Goal: Contribute content: Add original content to the website for others to see

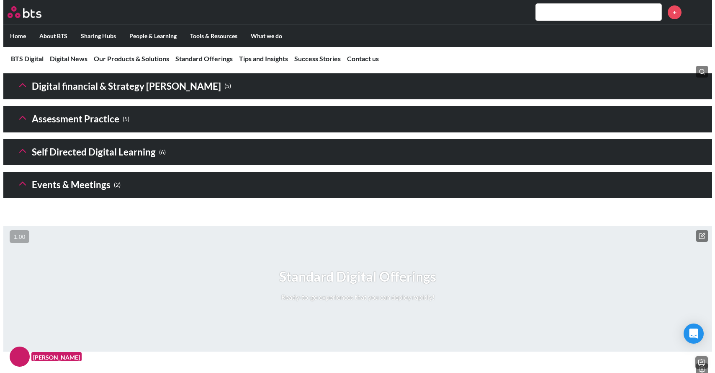
scroll to position [1223, 0]
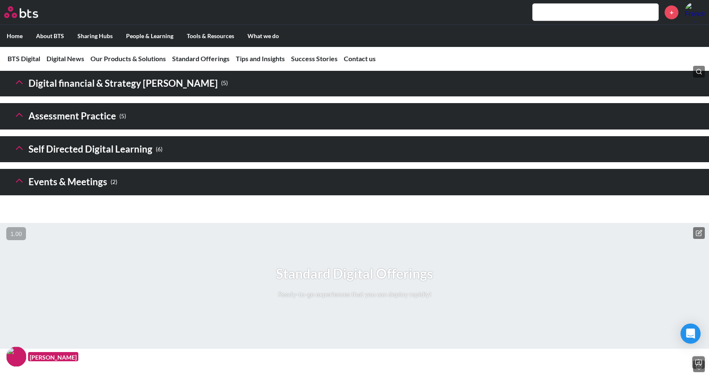
click at [19, 51] on polyline at bounding box center [19, 49] width 6 height 3
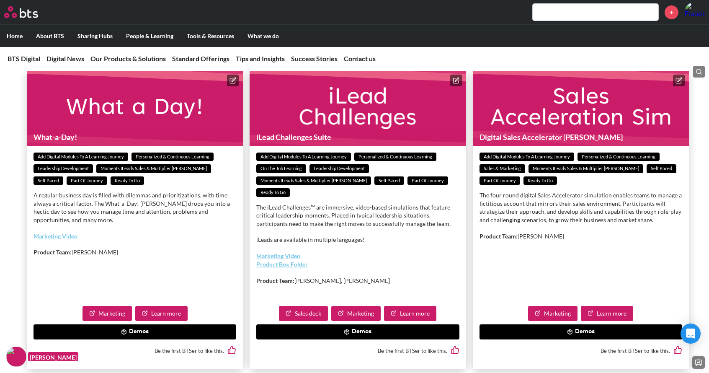
click at [230, 83] on icon at bounding box center [232, 80] width 5 height 5
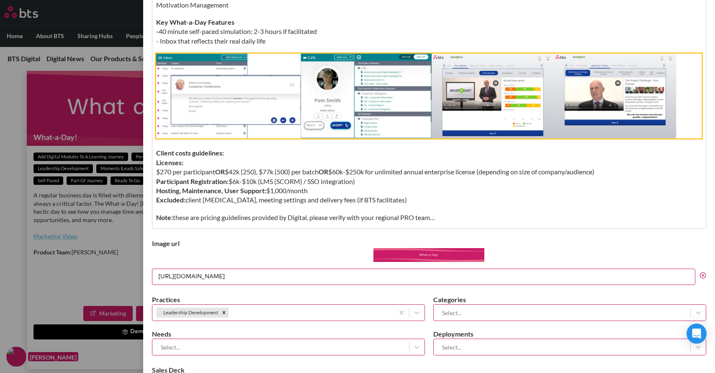
click at [277, 123] on img "Editor editing area: main" at bounding box center [429, 96] width 546 height 84
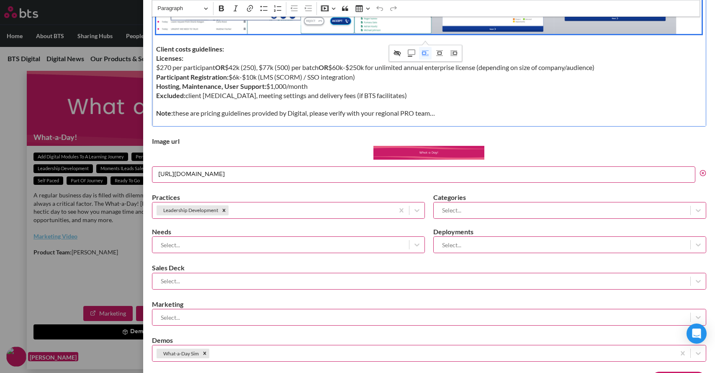
scroll to position [566, 0]
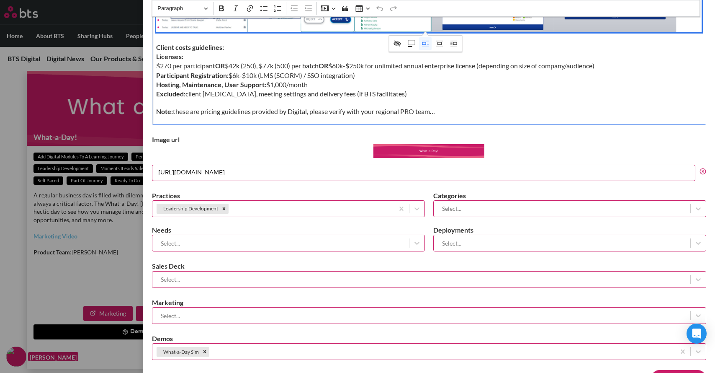
click at [311, 178] on input "https://images.ctfassets.net/d7eyngtnqd5c/2rSDdNDGKamyni0ATXiASC/41b00606b4dc31…" at bounding box center [423, 173] width 543 height 16
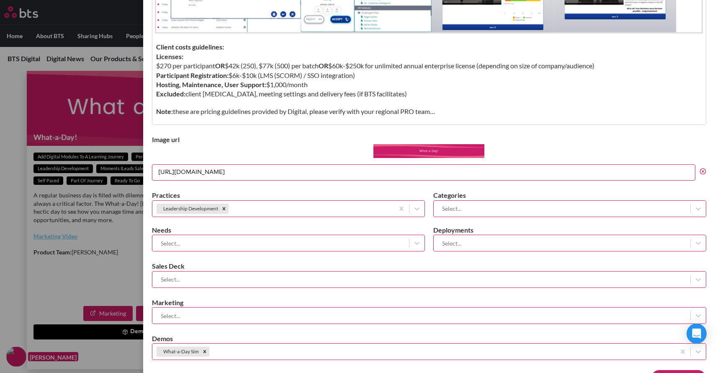
click at [311, 178] on input "https://images.ctfassets.net/d7eyngtnqd5c/2rSDdNDGKamyni0ATXiASC/41b00606b4dc31…" at bounding box center [423, 172] width 543 height 16
click at [303, 167] on input "https://images.ctfassets.net/d7eyngtnqd5c/2rSDdNDGKamyni0ATXiASC/41b00606b4dc31…" at bounding box center [423, 172] width 543 height 16
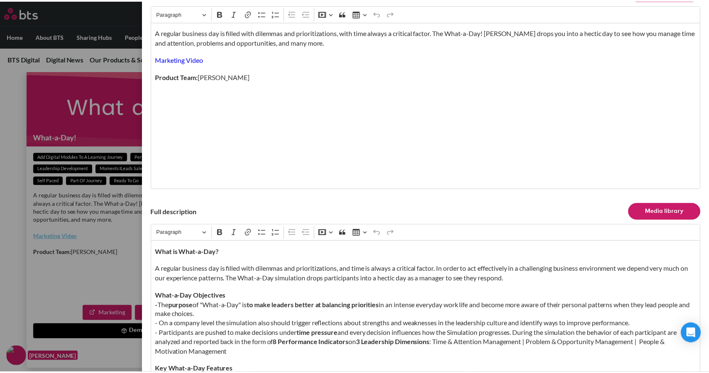
scroll to position [0, 0]
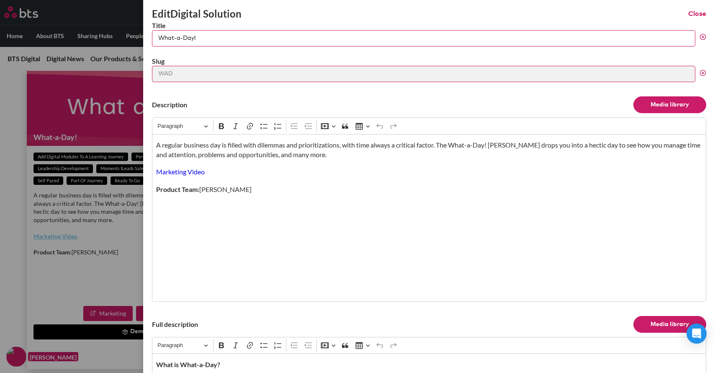
click at [185, 173] on link "Marketing Video" at bounding box center [180, 171] width 49 height 8
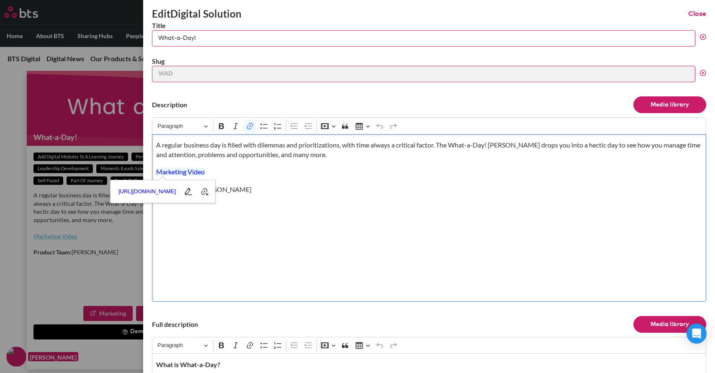
click at [24, 196] on label at bounding box center [357, 186] width 715 height 373
click at [0, 0] on input "checkbox" at bounding box center [0, 0] width 0 height 0
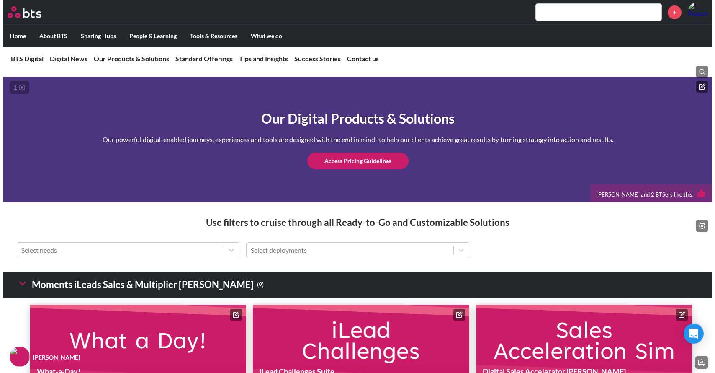
scroll to position [966, 0]
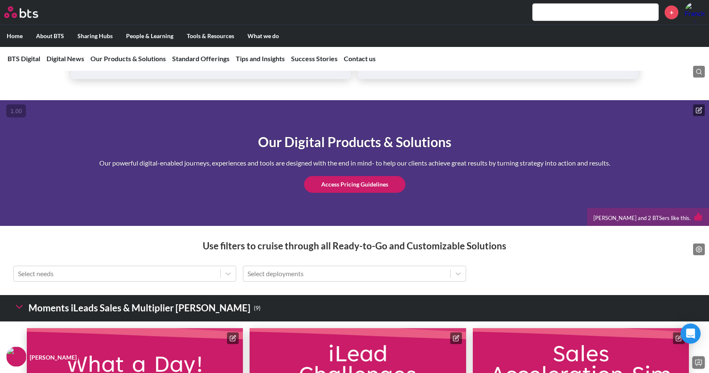
click at [697, 113] on icon at bounding box center [698, 110] width 5 height 5
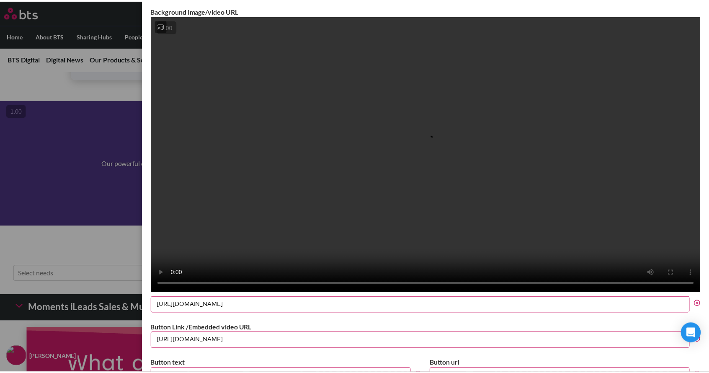
scroll to position [207, 0]
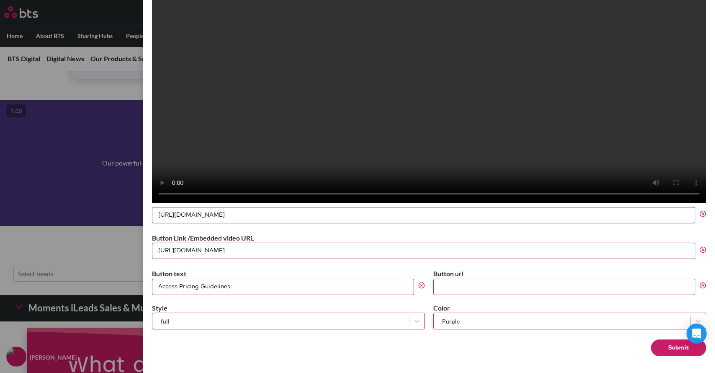
click at [117, 124] on label at bounding box center [357, 186] width 715 height 373
click at [0, 0] on input "checkbox" at bounding box center [0, 0] width 0 height 0
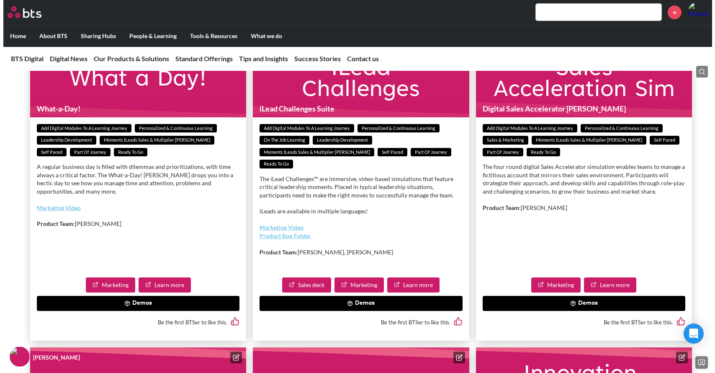
scroll to position [1257, 0]
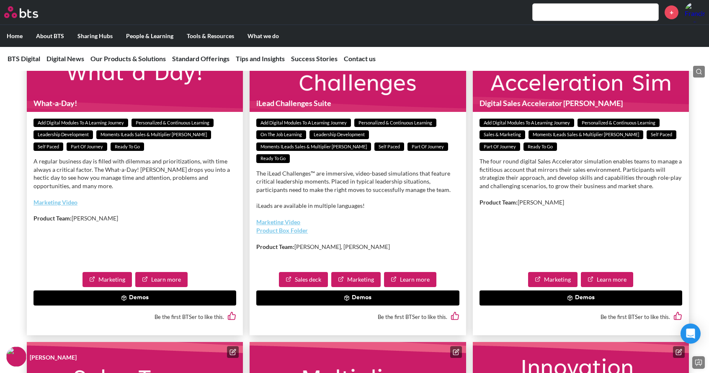
click at [452, 52] on button at bounding box center [456, 47] width 12 height 12
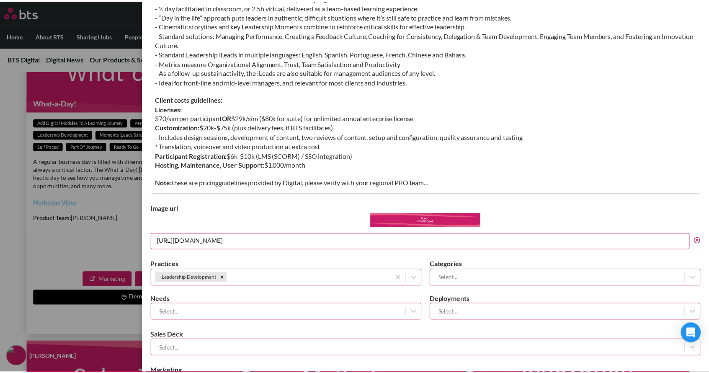
scroll to position [425, 0]
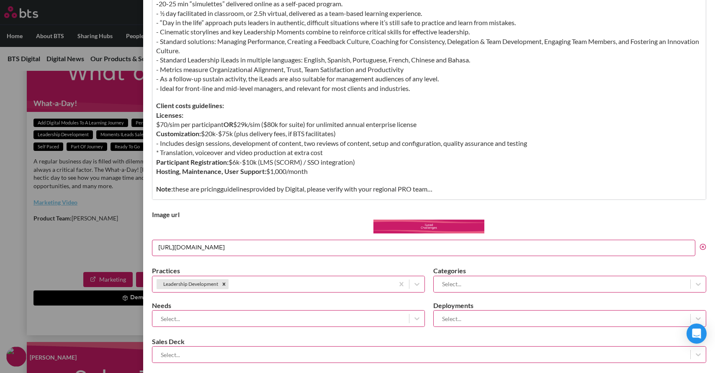
click at [368, 250] on input "https://images.ctfassets.net/d7eyngtnqd5c/420KNOh08aJvb6uxvrB5I/8f5831dd7276c42…" at bounding box center [423, 247] width 543 height 16
click at [17, 244] on label at bounding box center [357, 186] width 715 height 373
click at [0, 0] on input "checkbox" at bounding box center [0, 0] width 0 height 0
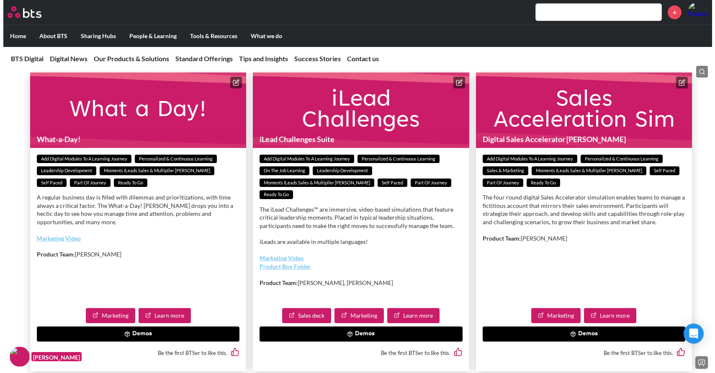
scroll to position [1030, 0]
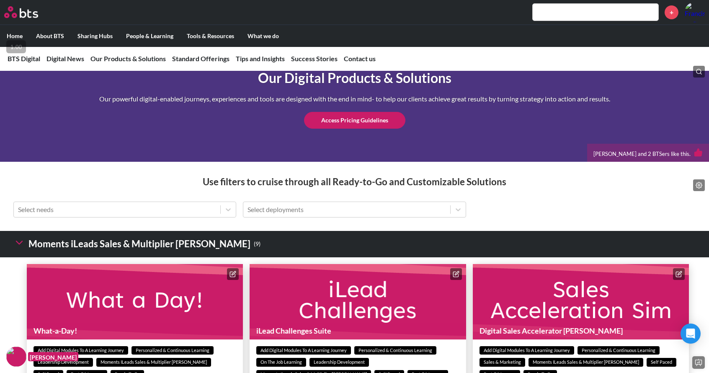
click at [229, 280] on button at bounding box center [233, 274] width 12 height 12
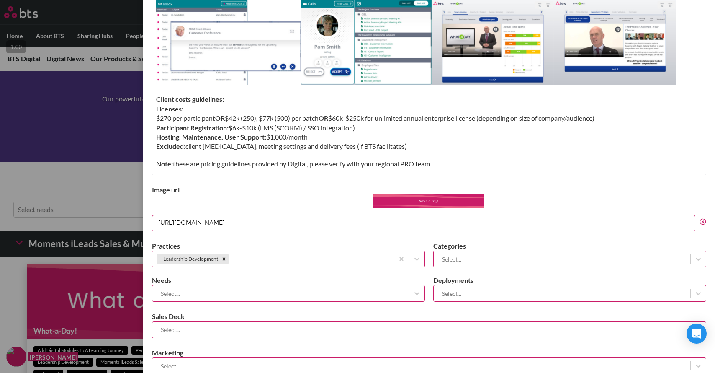
scroll to position [593, 0]
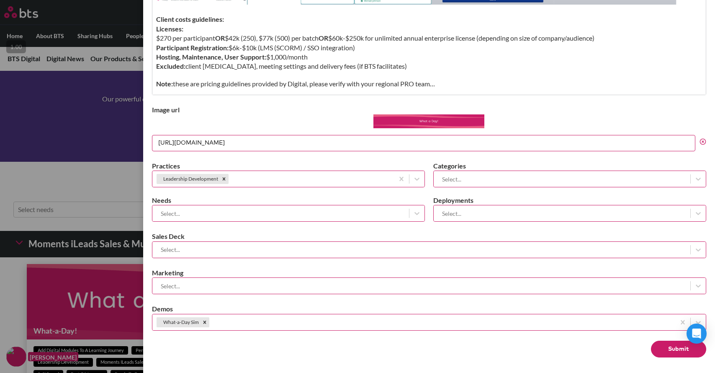
click at [700, 140] on icon at bounding box center [703, 141] width 7 height 7
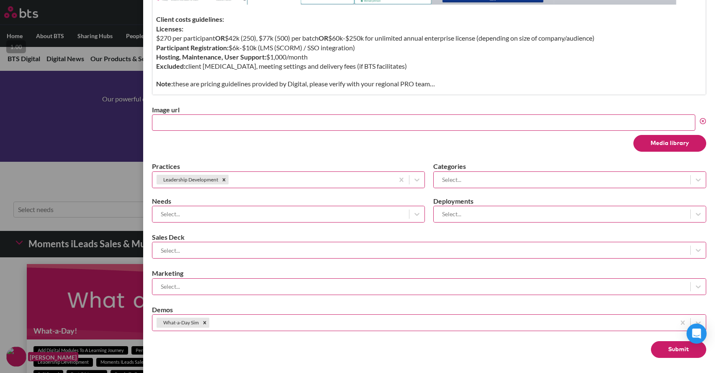
click at [643, 141] on button "Media library" at bounding box center [669, 143] width 73 height 17
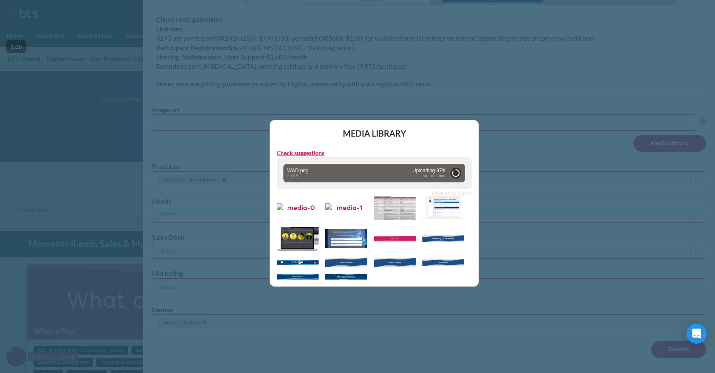
type input "https://globalx.s3.us-west-2.amazonaws.com/app/users/francis-roque/wad.png"
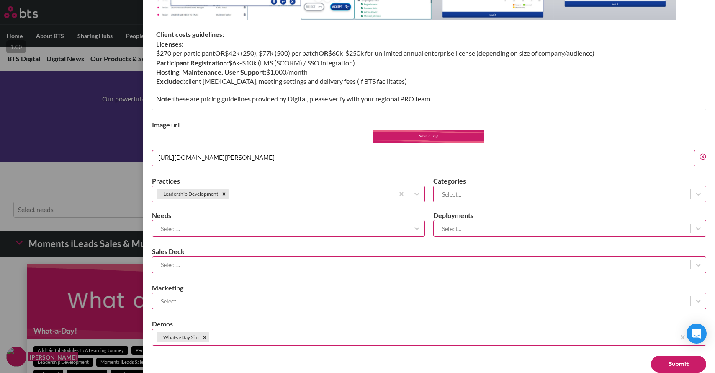
scroll to position [587, 0]
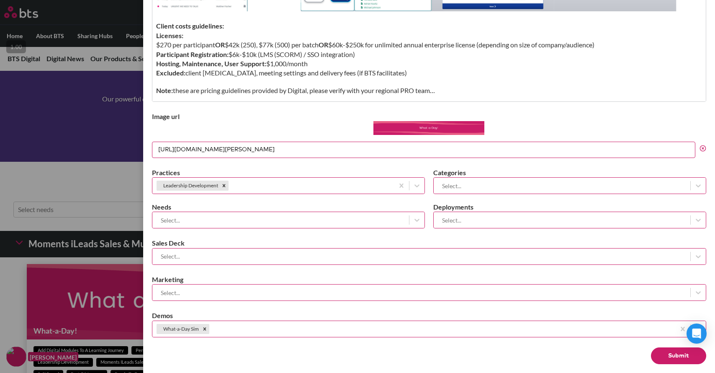
click at [421, 126] on img at bounding box center [428, 128] width 111 height 14
click at [665, 350] on button "Submit" at bounding box center [678, 355] width 55 height 17
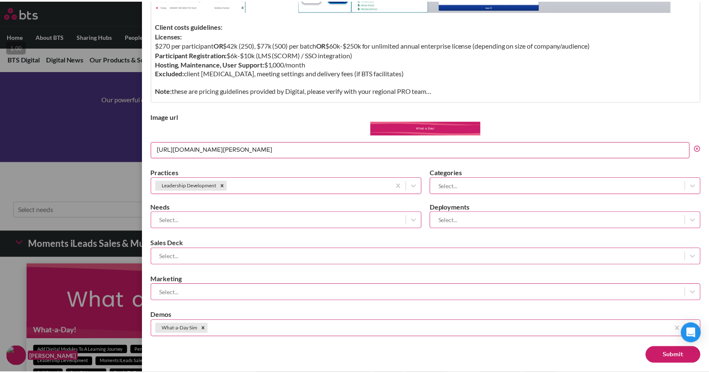
scroll to position [0, 0]
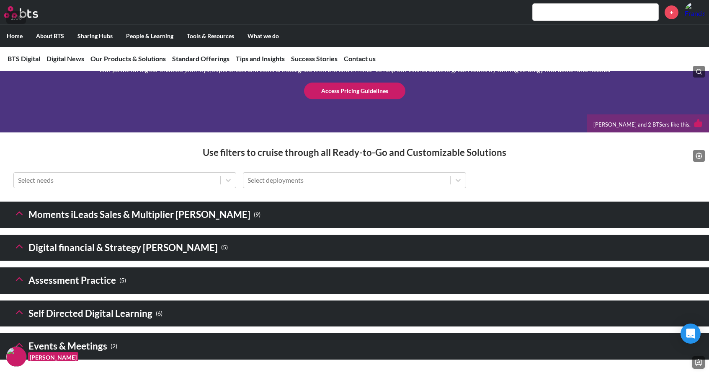
scroll to position [1070, 0]
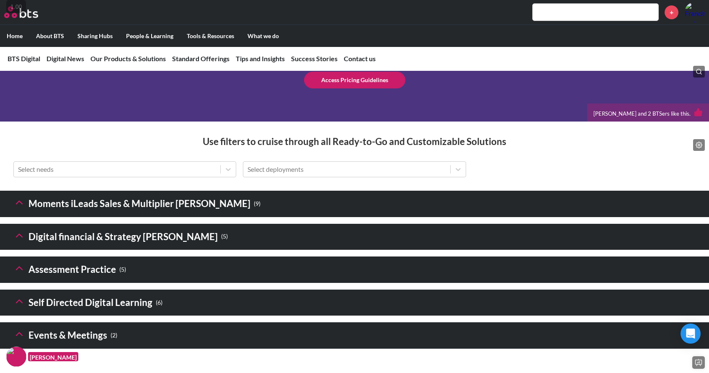
click at [17, 208] on icon at bounding box center [19, 202] width 12 height 12
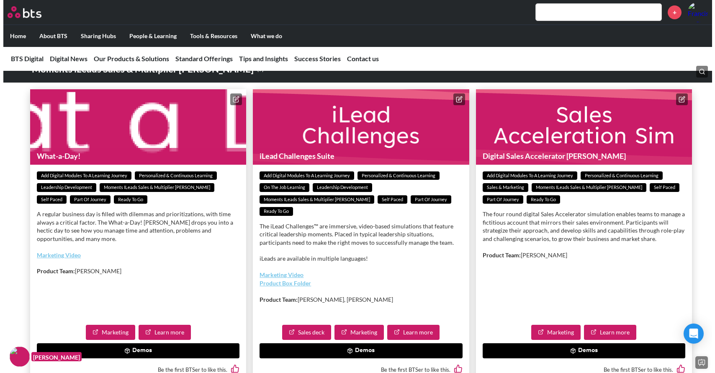
scroll to position [1206, 0]
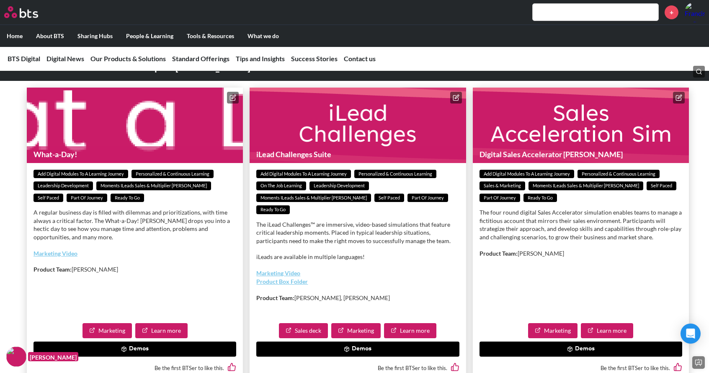
click at [229, 103] on button at bounding box center [233, 98] width 12 height 12
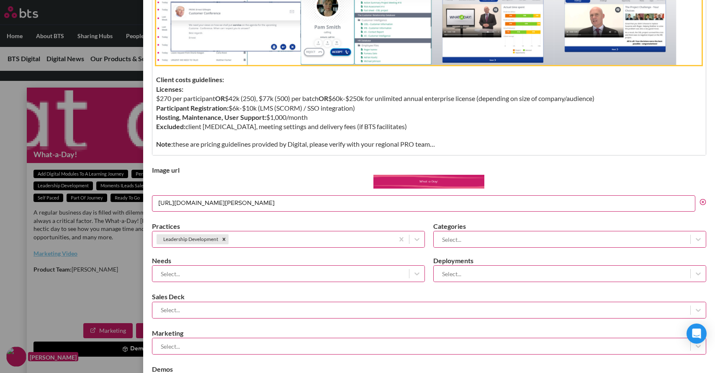
scroll to position [551, 0]
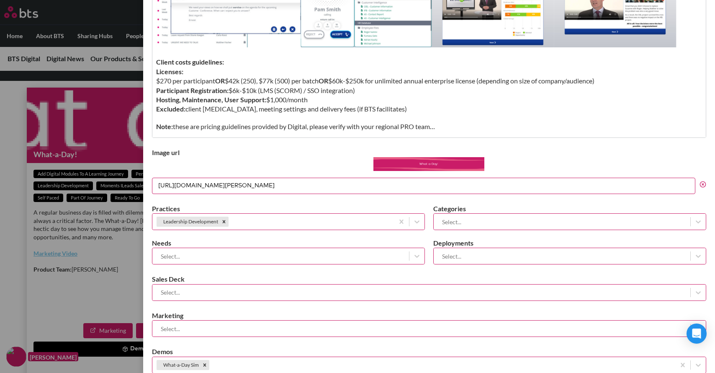
click at [700, 181] on icon at bounding box center [703, 184] width 7 height 7
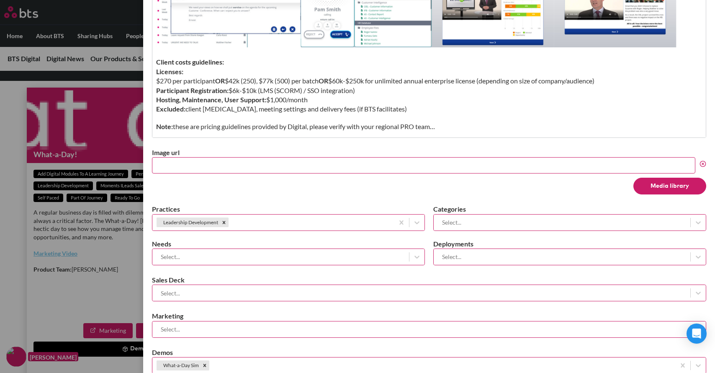
click at [649, 191] on button "Media library" at bounding box center [669, 186] width 73 height 17
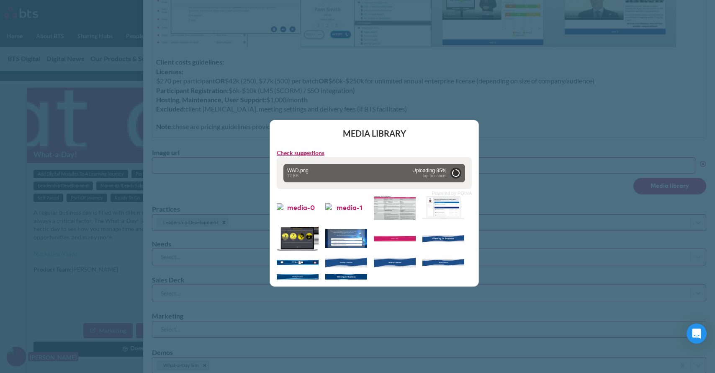
type input "https://globalx.s3.us-west-2.amazonaws.com/app/users/francis-roque/wad.png"
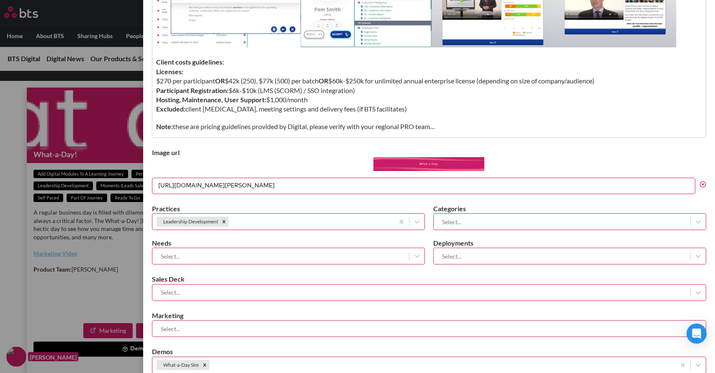
scroll to position [593, 0]
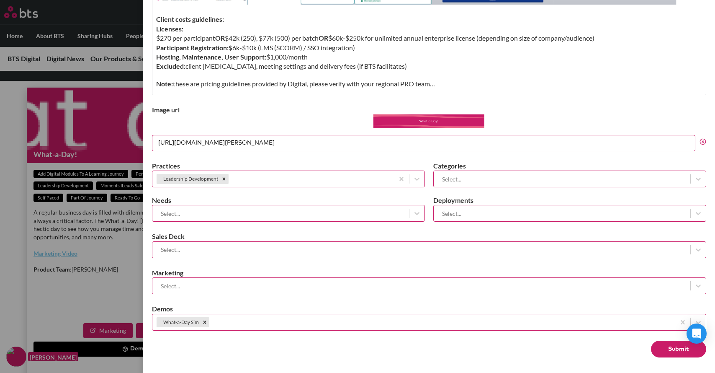
click at [657, 344] on button "Submit" at bounding box center [678, 348] width 55 height 17
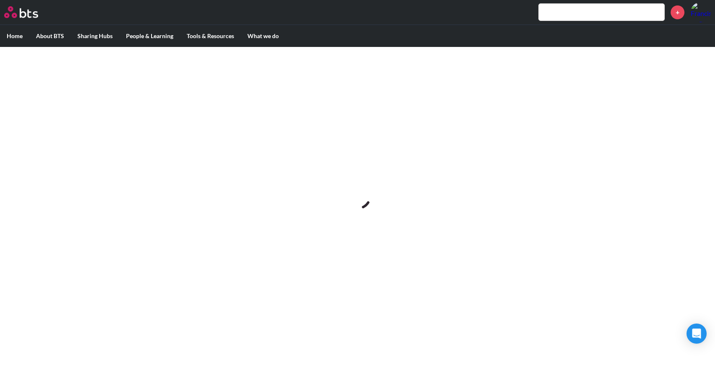
scroll to position [0, 0]
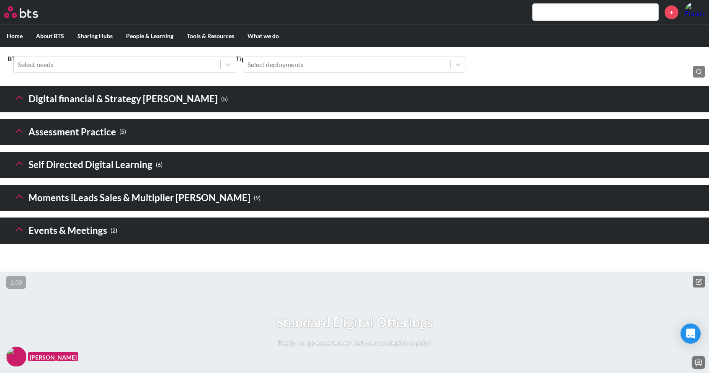
scroll to position [1175, 0]
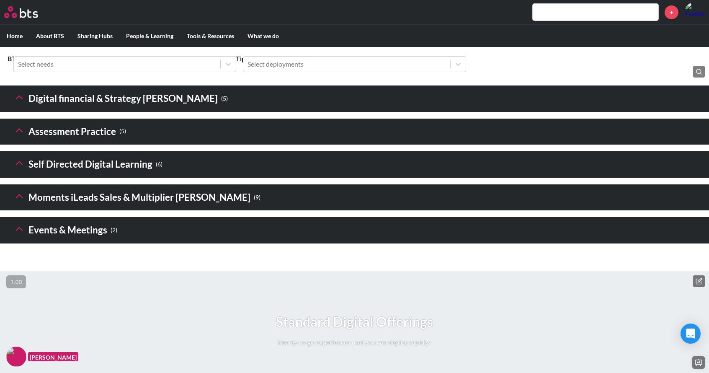
click at [21, 103] on icon at bounding box center [19, 97] width 12 height 12
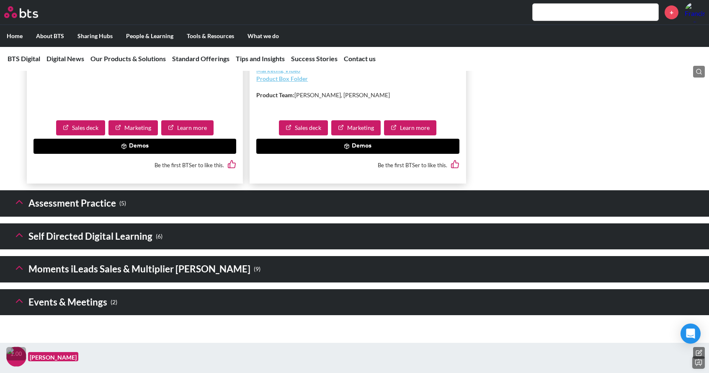
scroll to position [1801, 0]
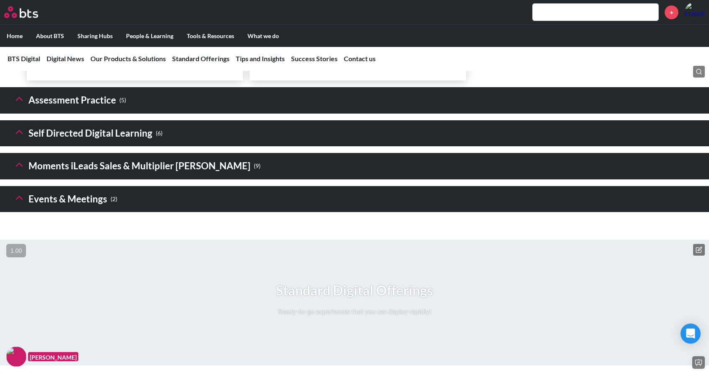
click at [26, 175] on h3 "Moments iLeads Sales & Multiplier Sims ( 9 )" at bounding box center [136, 166] width 247 height 18
click at [16, 170] on icon at bounding box center [19, 165] width 12 height 12
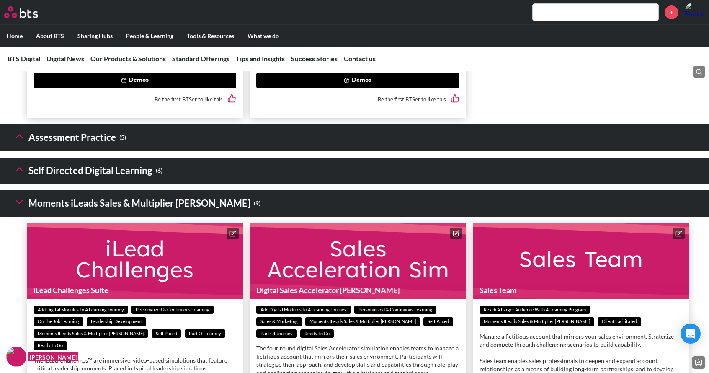
scroll to position [1763, 0]
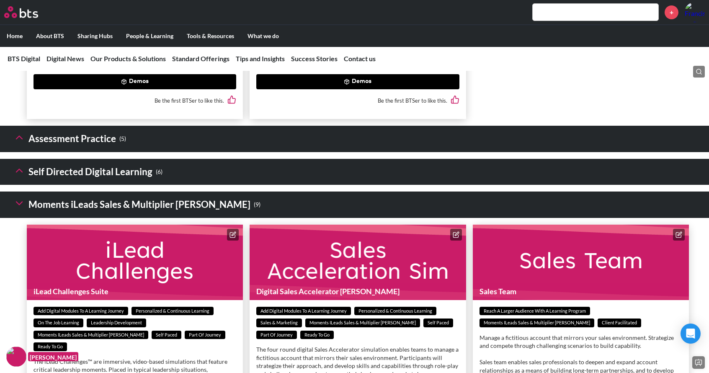
click at [18, 176] on icon at bounding box center [19, 171] width 12 height 12
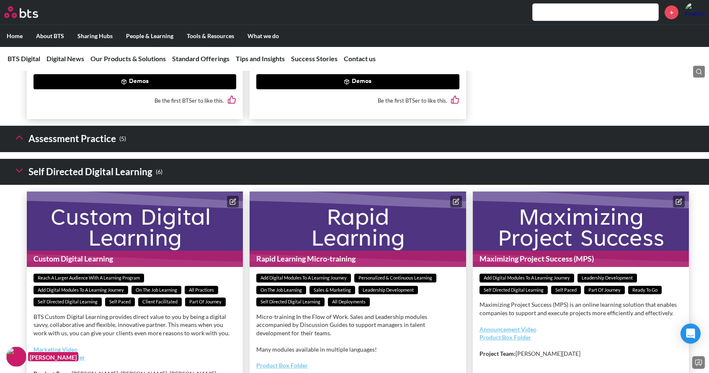
click at [17, 143] on icon at bounding box center [19, 137] width 12 height 12
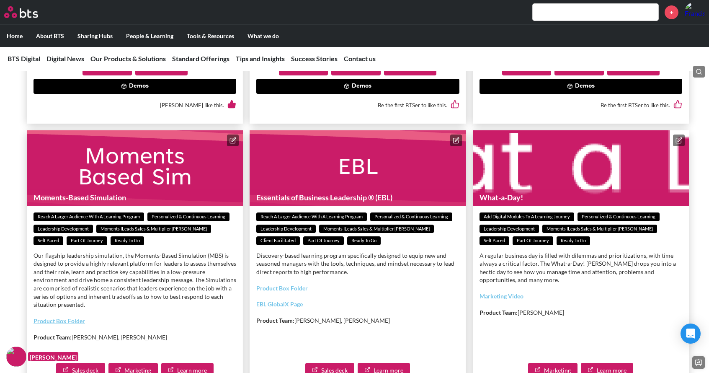
scroll to position [3699, 0]
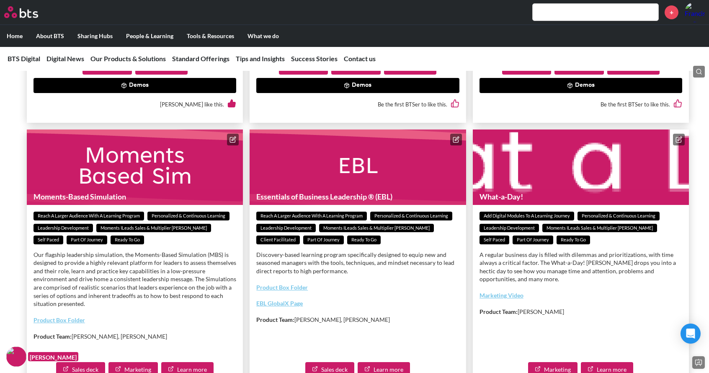
click at [673, 145] on button at bounding box center [679, 140] width 12 height 12
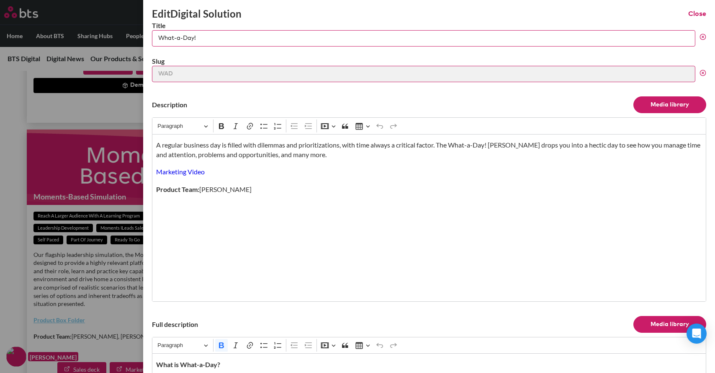
click at [689, 16] on button "Close" at bounding box center [697, 13] width 18 height 9
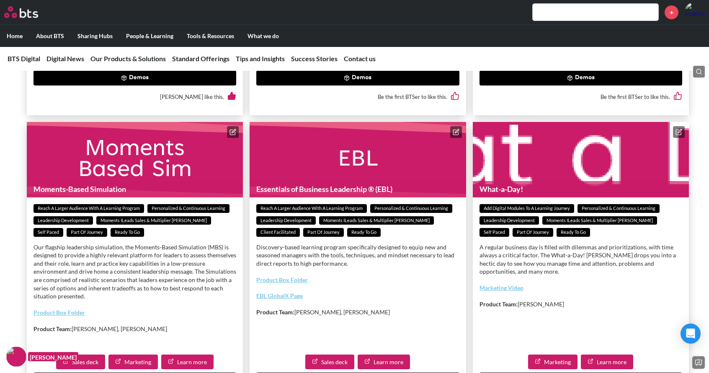
scroll to position [3708, 0]
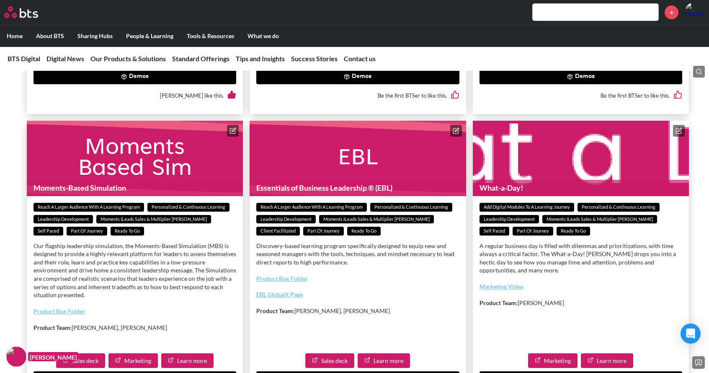
click at [675, 136] on button at bounding box center [679, 131] width 12 height 12
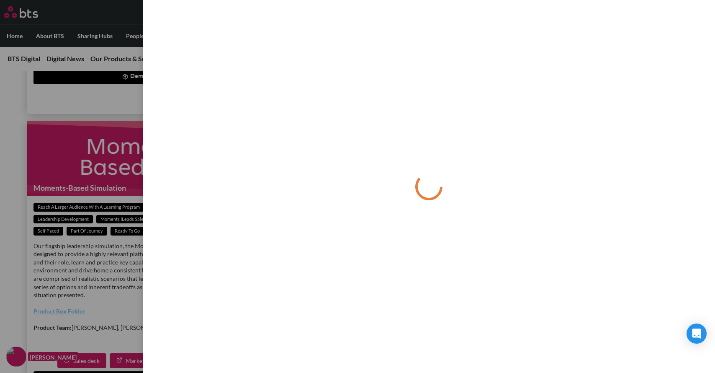
click at [111, 299] on label at bounding box center [357, 186] width 715 height 373
click at [0, 0] on input "checkbox" at bounding box center [0, 0] width 0 height 0
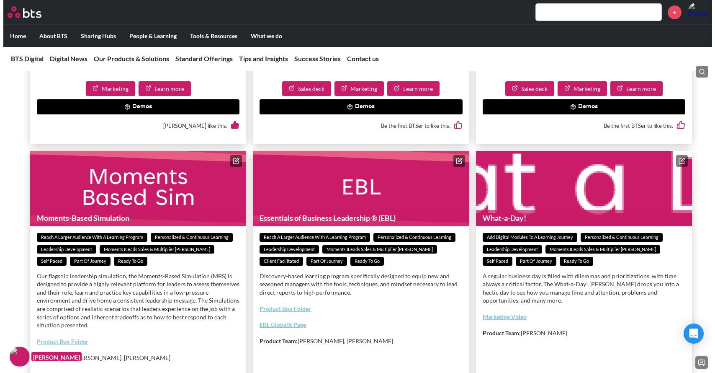
scroll to position [3673, 0]
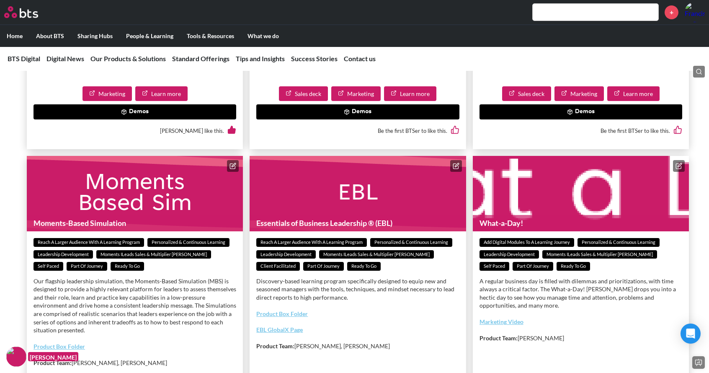
click at [677, 169] on icon at bounding box center [678, 166] width 5 height 5
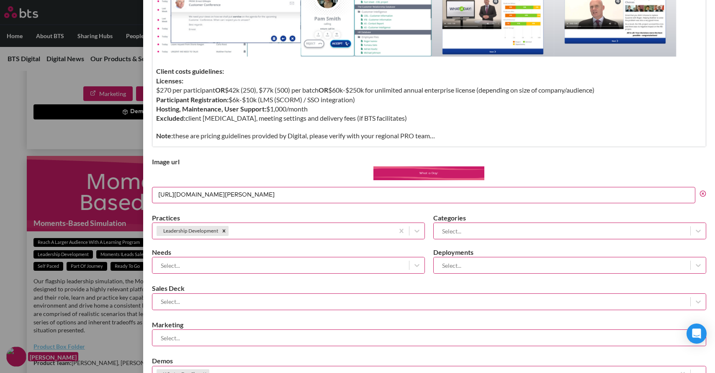
scroll to position [560, 0]
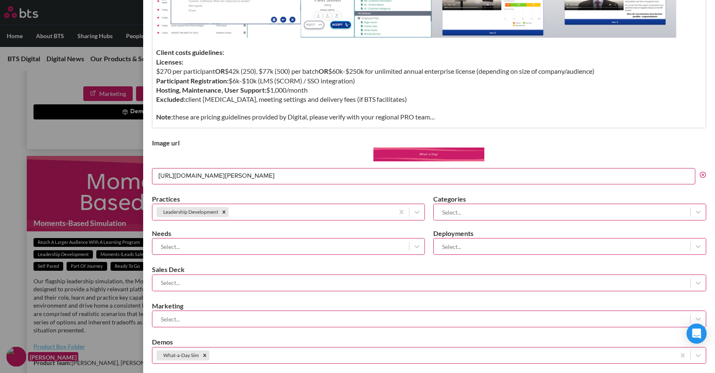
click at [700, 175] on icon at bounding box center [703, 174] width 7 height 7
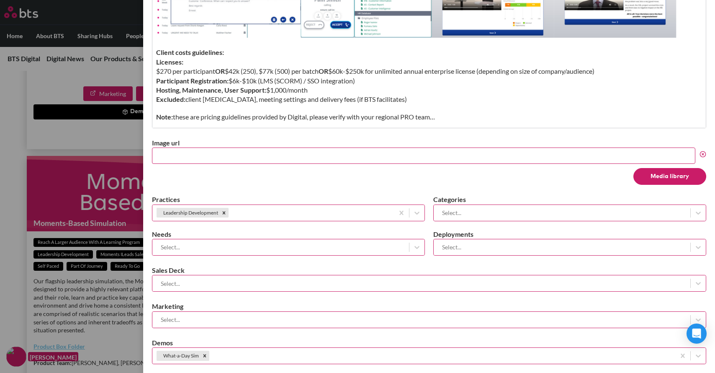
click at [681, 178] on button "Media library" at bounding box center [669, 176] width 73 height 17
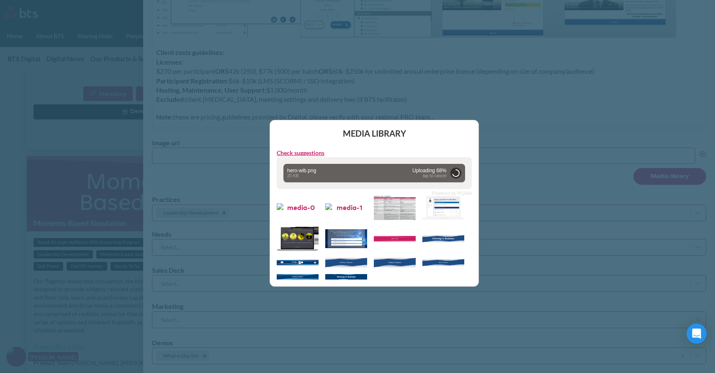
type input "https://globalx.s3.us-west-2.amazonaws.com/app/users/francis-roque/hero-wib.png"
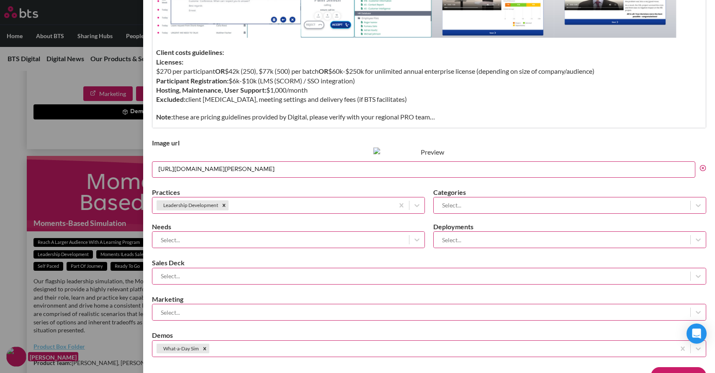
scroll to position [615, 0]
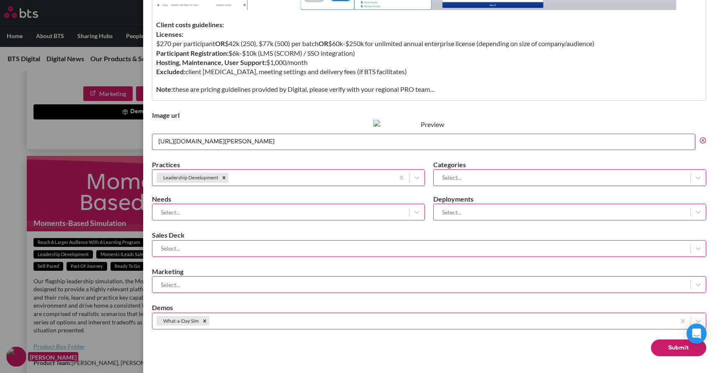
click at [671, 351] on button "Submit" at bounding box center [678, 347] width 55 height 17
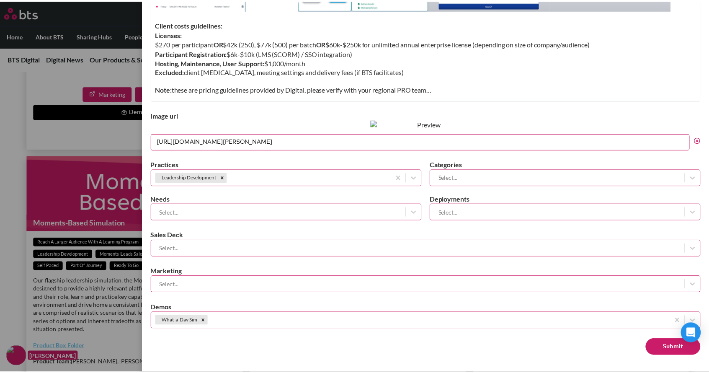
scroll to position [0, 0]
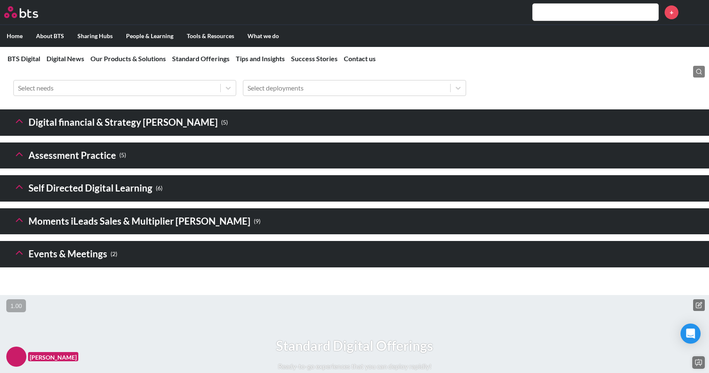
scroll to position [1150, 0]
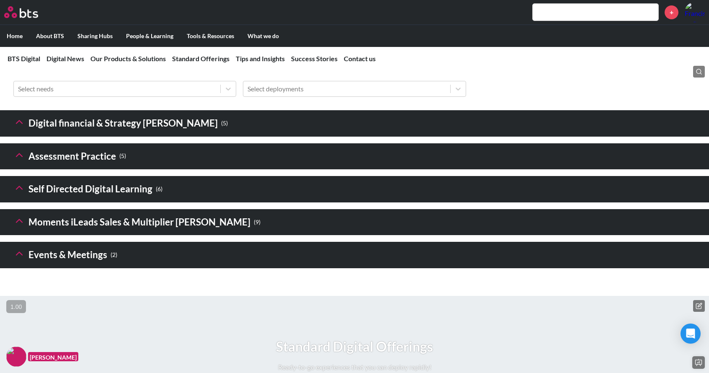
click at [79, 231] on h3 "Moments iLeads Sales & Multiplier [PERSON_NAME] ( 9 )" at bounding box center [136, 222] width 247 height 18
click at [21, 227] on icon at bounding box center [19, 221] width 12 height 12
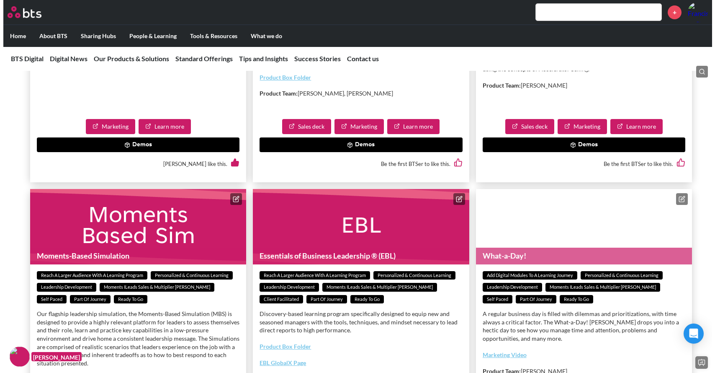
scroll to position [1776, 0]
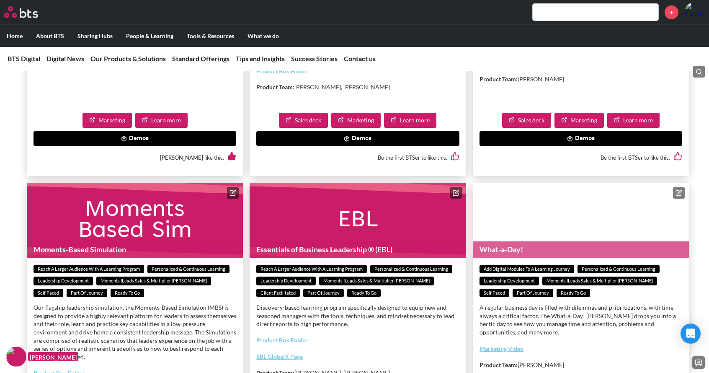
click at [680, 196] on icon at bounding box center [678, 192] width 7 height 7
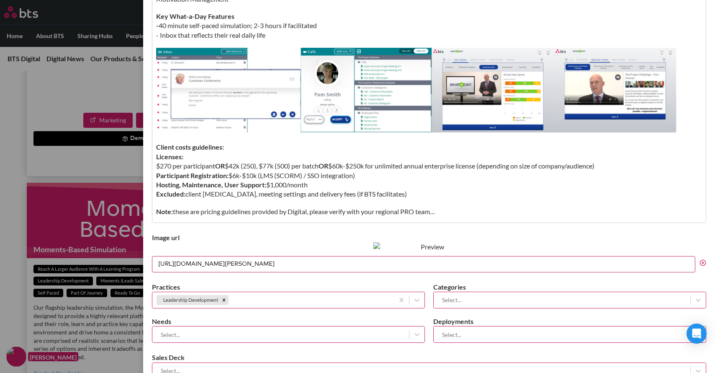
scroll to position [468, 0]
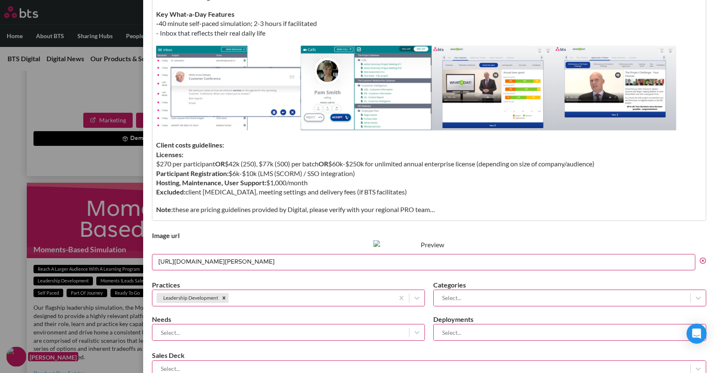
click at [700, 264] on icon at bounding box center [703, 260] width 7 height 7
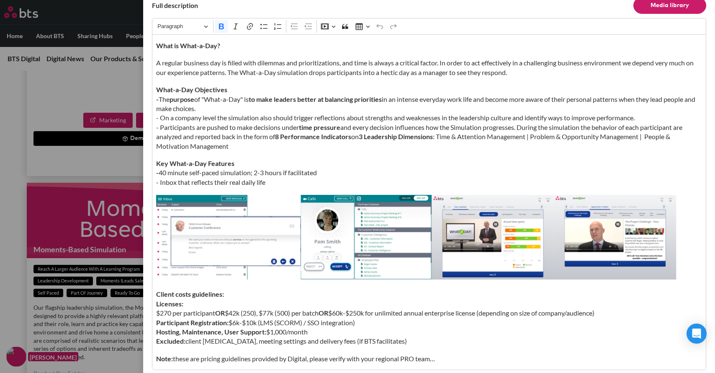
scroll to position [321, 0]
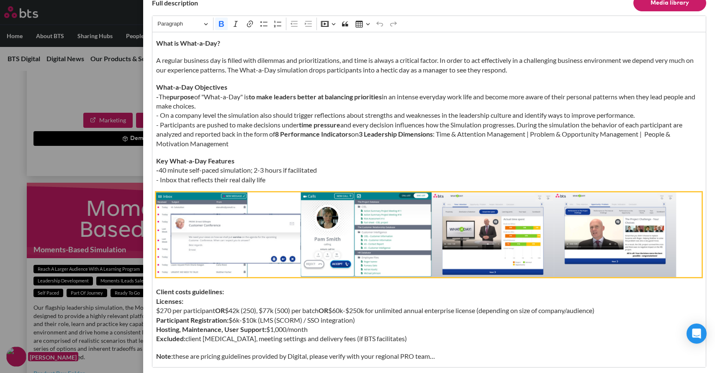
click at [293, 219] on img "Editor editing area: main" at bounding box center [429, 234] width 546 height 84
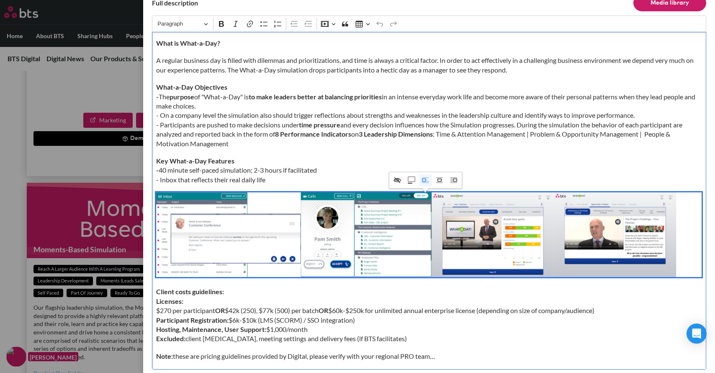
click at [293, 219] on img "Editor editing area: main" at bounding box center [429, 234] width 546 height 84
click at [28, 214] on label at bounding box center [357, 186] width 715 height 373
click at [0, 0] on input "checkbox" at bounding box center [0, 0] width 0 height 0
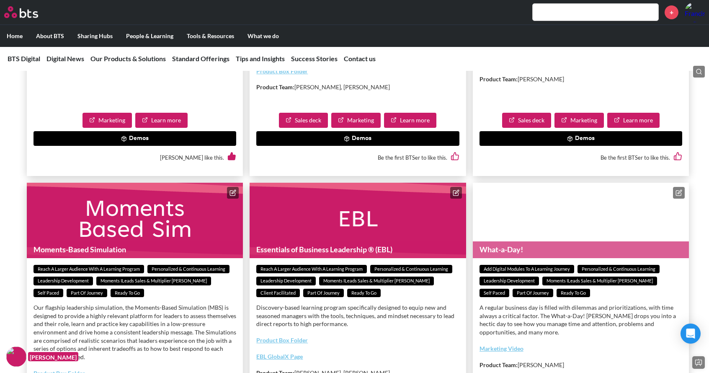
click at [679, 196] on icon at bounding box center [678, 192] width 7 height 7
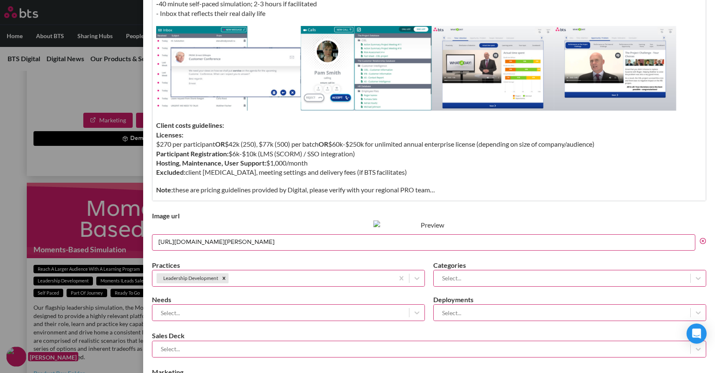
scroll to position [489, 0]
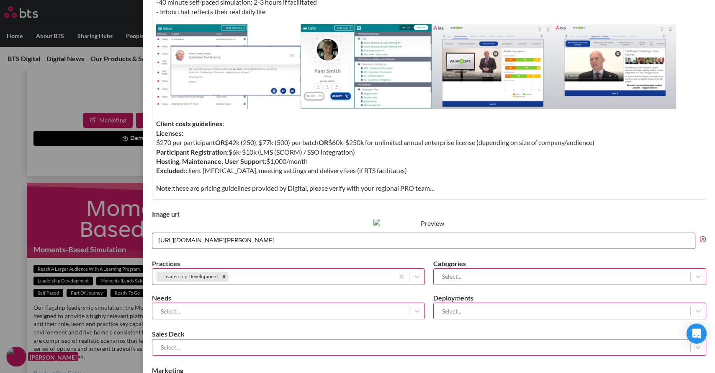
click at [700, 242] on icon at bounding box center [703, 239] width 7 height 7
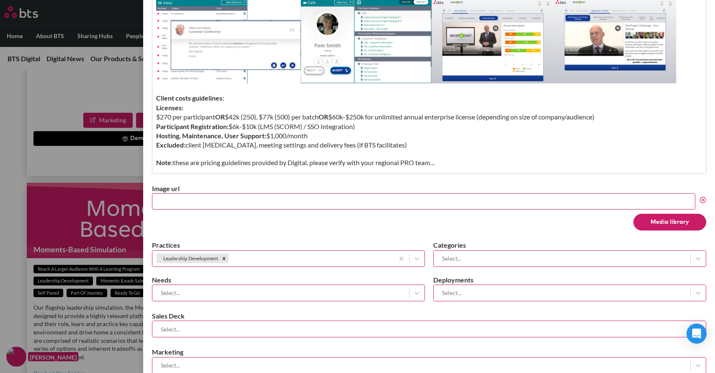
scroll to position [568, 0]
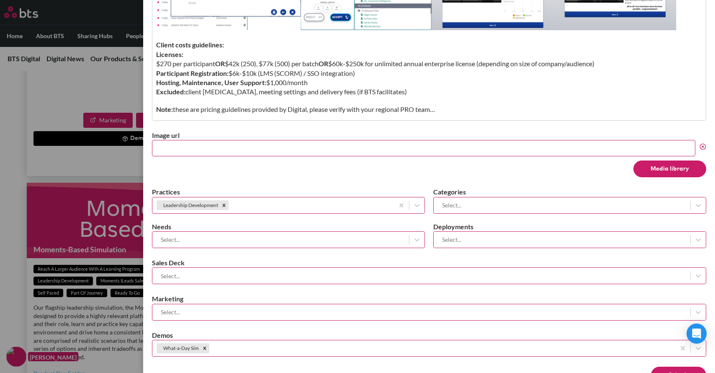
click at [653, 369] on button "Submit" at bounding box center [678, 374] width 55 height 17
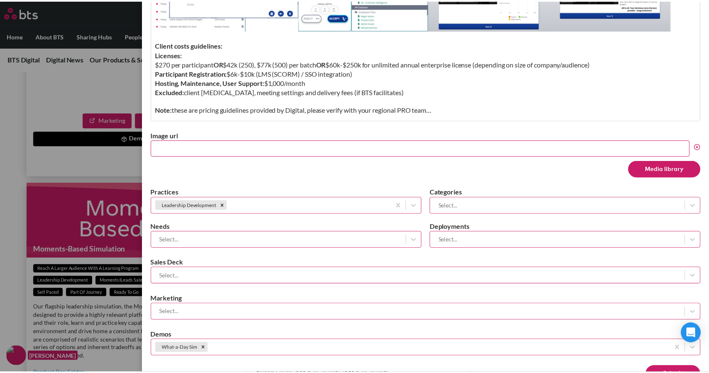
scroll to position [0, 0]
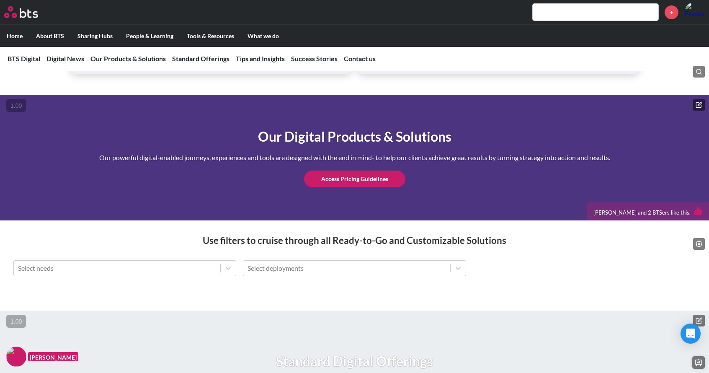
scroll to position [969, 0]
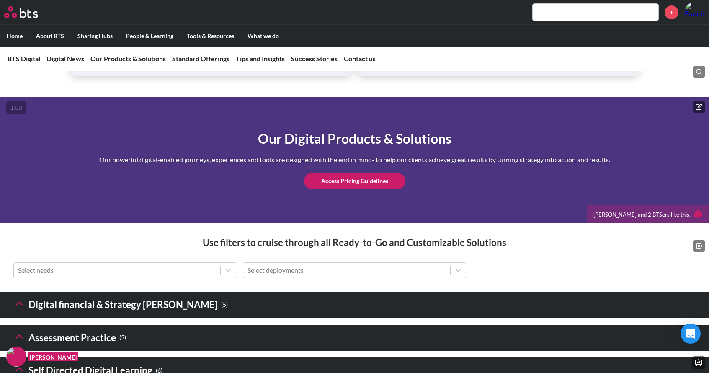
click at [521, 291] on div "Select needs Select deployments" at bounding box center [354, 276] width 709 height 29
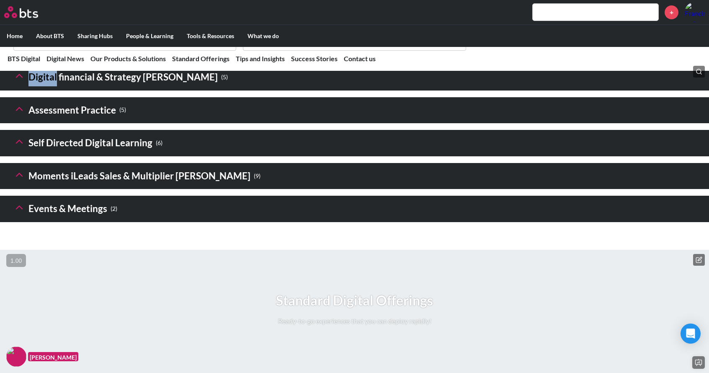
scroll to position [1195, 0]
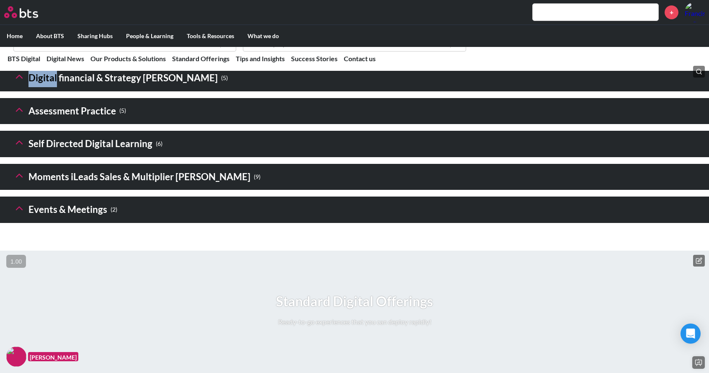
click at [21, 82] on icon at bounding box center [19, 77] width 12 height 12
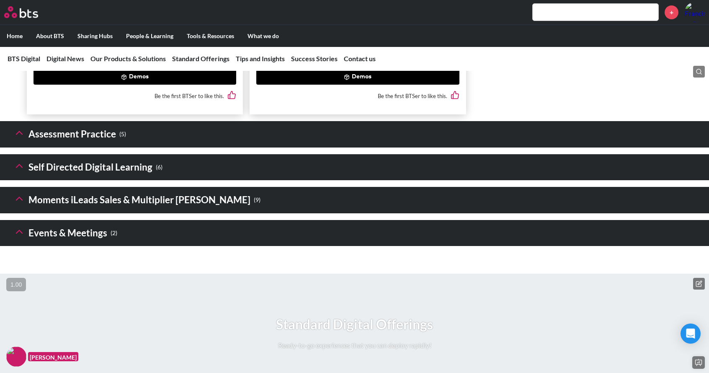
scroll to position [1769, 0]
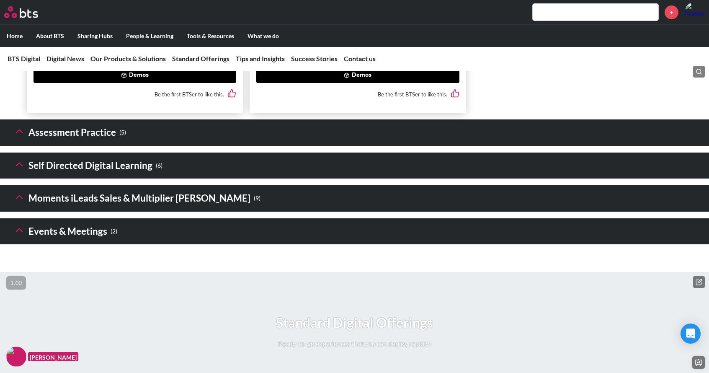
click at [23, 137] on icon at bounding box center [19, 131] width 12 height 12
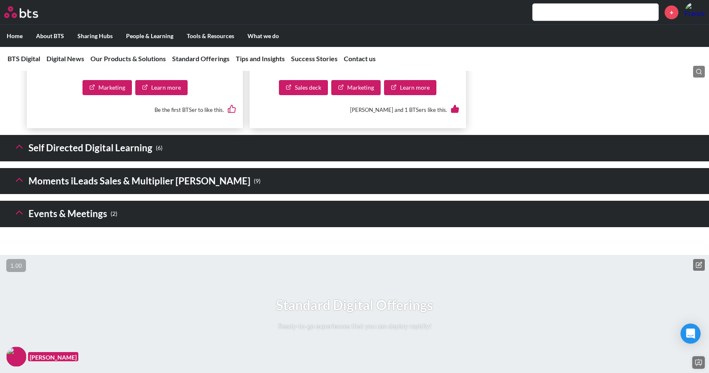
scroll to position [2370, 0]
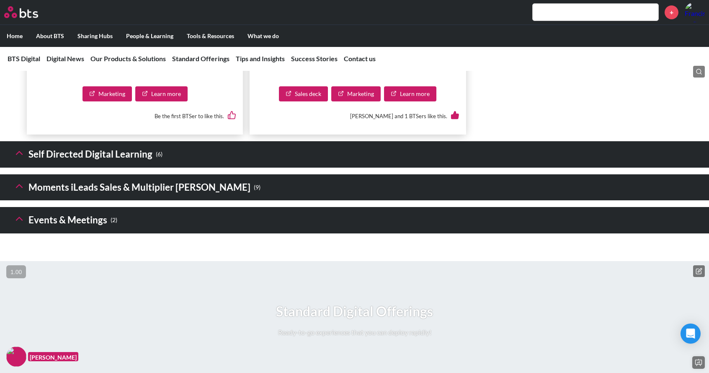
click at [25, 229] on h3 "Events & Meetings ( 2 )" at bounding box center [65, 220] width 104 height 18
click at [17, 224] on icon at bounding box center [19, 219] width 12 height 12
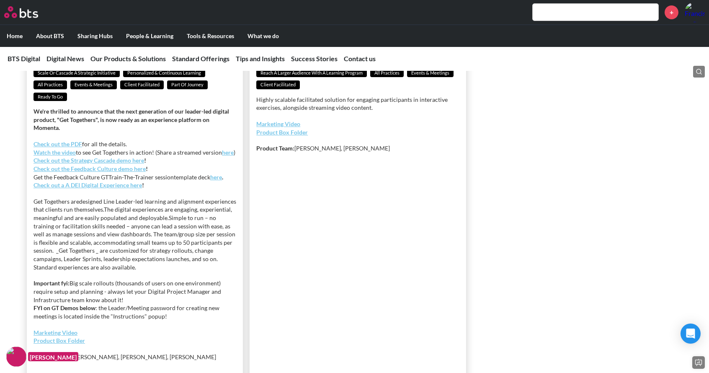
scroll to position [2716, 0]
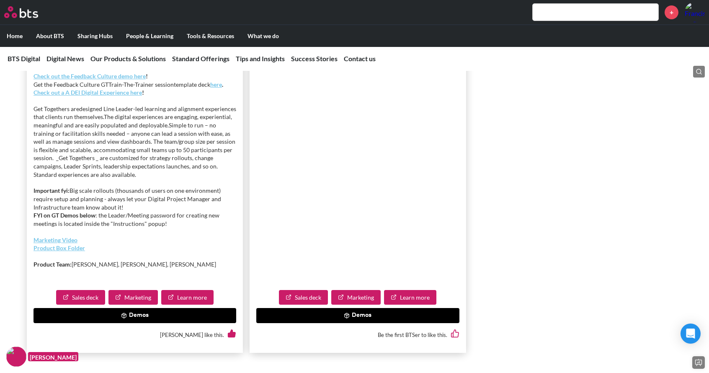
click at [371, 323] on button "Demos" at bounding box center [357, 315] width 203 height 15
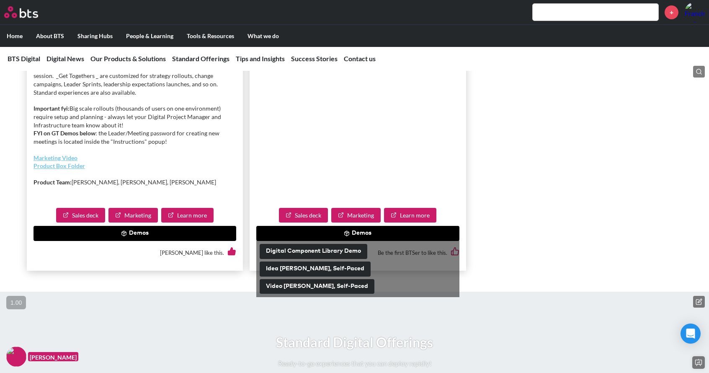
scroll to position [2800, 0]
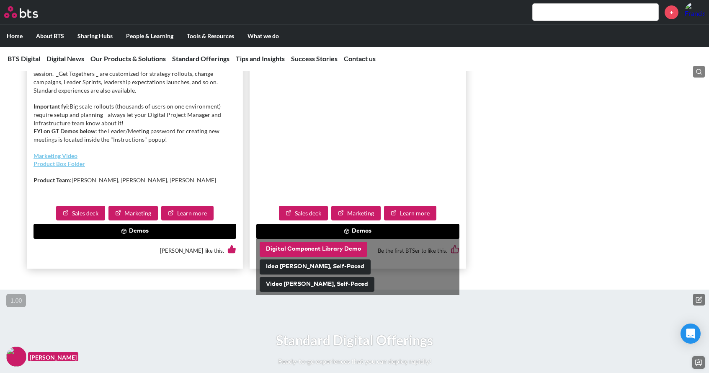
click at [341, 257] on button "Digital Component Library Demo" at bounding box center [314, 249] width 108 height 15
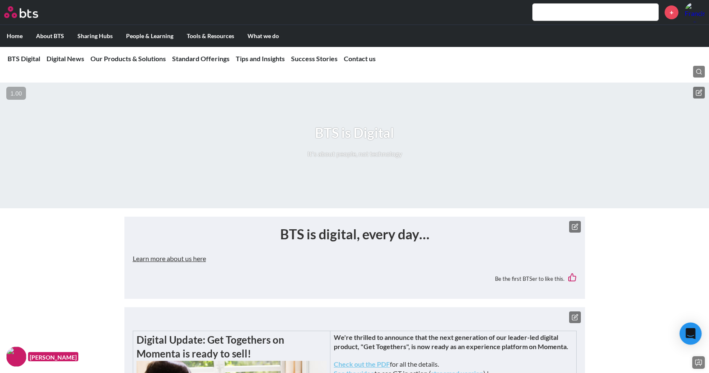
click at [690, 330] on icon "Open Intercom Messenger" at bounding box center [690, 333] width 10 height 11
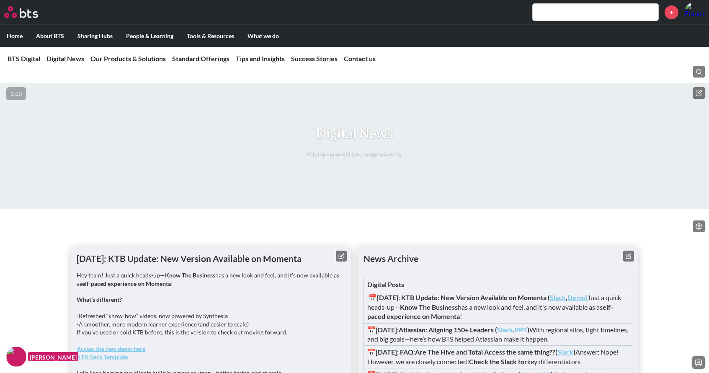
scroll to position [416, 0]
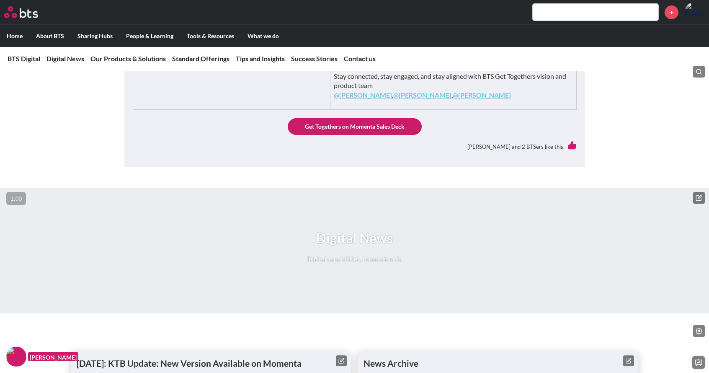
click at [698, 201] on icon at bounding box center [698, 197] width 7 height 7
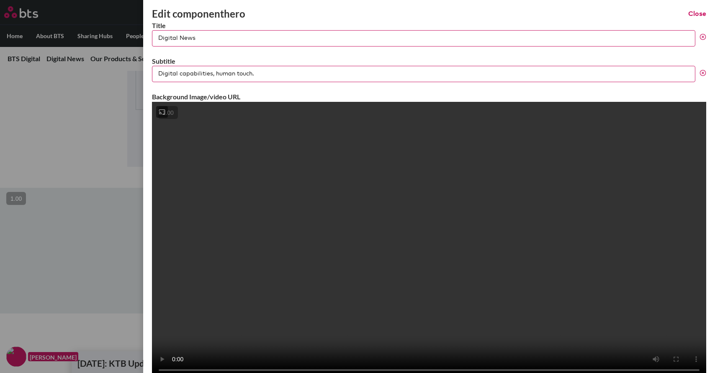
click at [474, 206] on video at bounding box center [429, 240] width 554 height 277
click at [48, 142] on label at bounding box center [357, 186] width 715 height 373
click at [0, 0] on input "checkbox" at bounding box center [0, 0] width 0 height 0
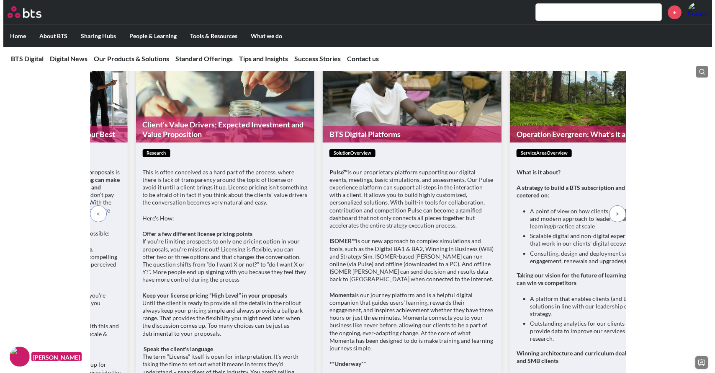
scroll to position [2688, 0]
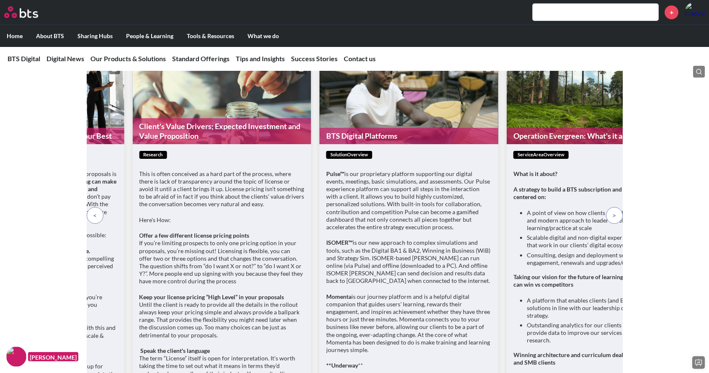
click at [302, 72] on icon at bounding box center [302, 69] width 6 height 6
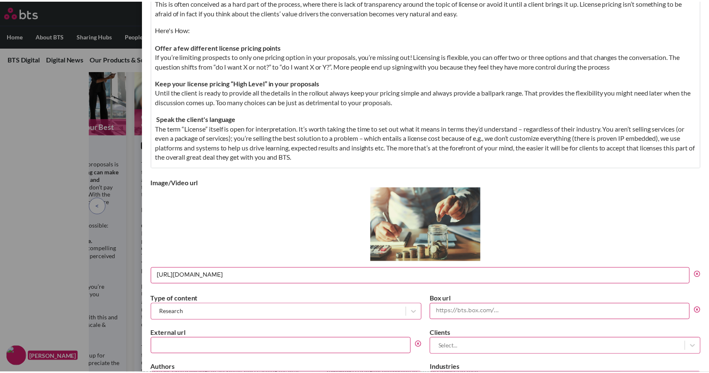
scroll to position [194, 0]
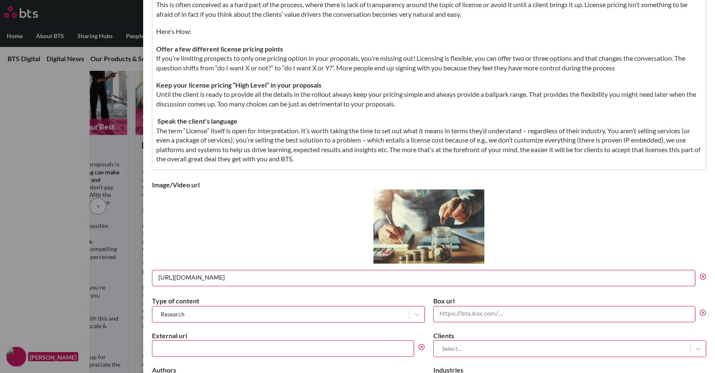
click at [46, 145] on label at bounding box center [357, 186] width 715 height 373
click at [0, 0] on input "checkbox" at bounding box center [0, 0] width 0 height 0
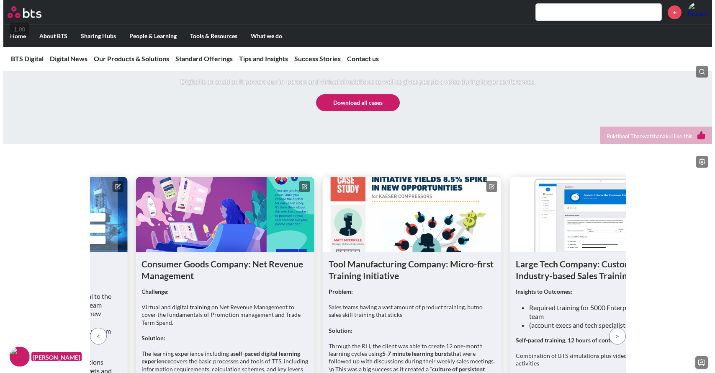
scroll to position [3243, 0]
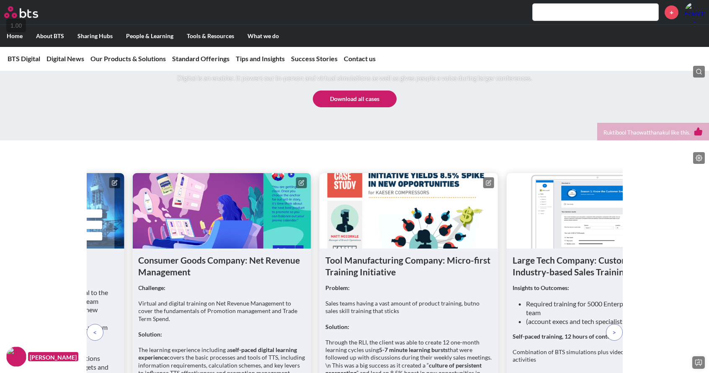
click at [305, 188] on button at bounding box center [301, 182] width 11 height 11
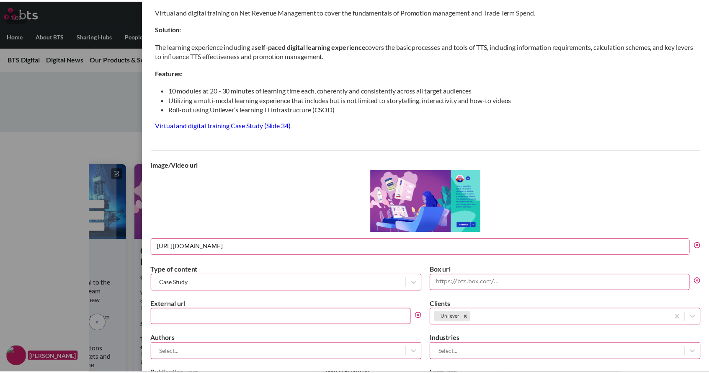
scroll to position [201, 0]
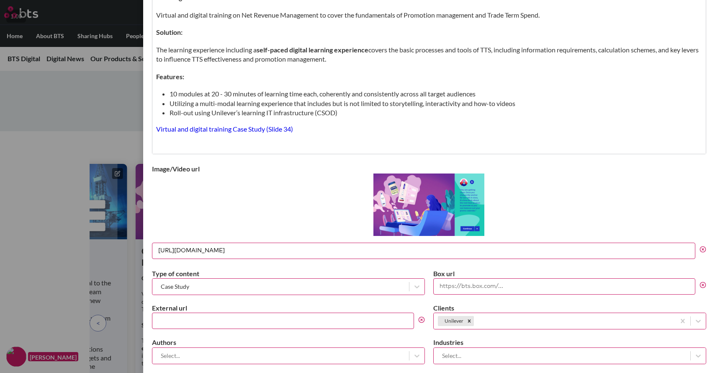
click at [41, 292] on label at bounding box center [357, 186] width 715 height 373
click at [0, 0] on input "checkbox" at bounding box center [0, 0] width 0 height 0
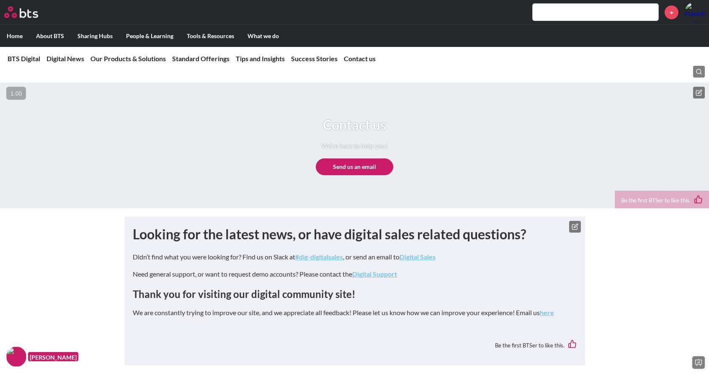
scroll to position [3902, 0]
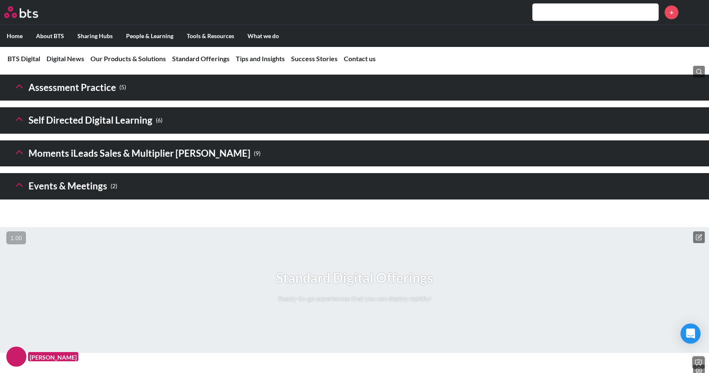
scroll to position [1222, 0]
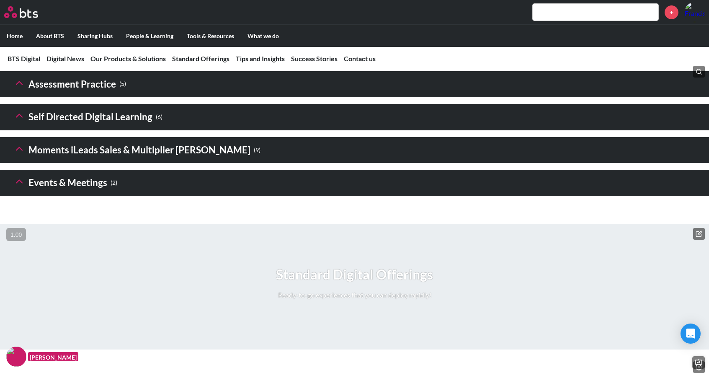
click at [20, 157] on button at bounding box center [19, 150] width 12 height 14
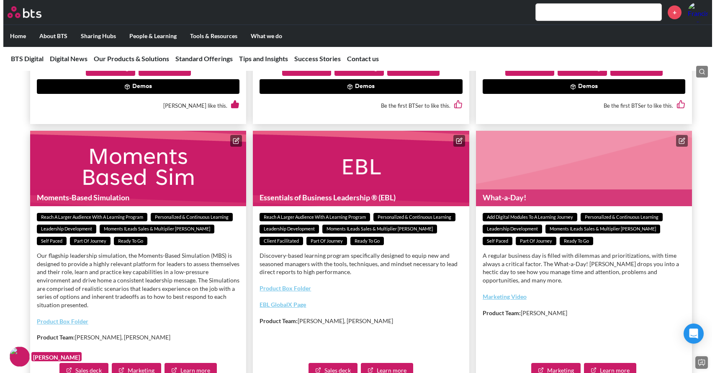
scroll to position [1811, 0]
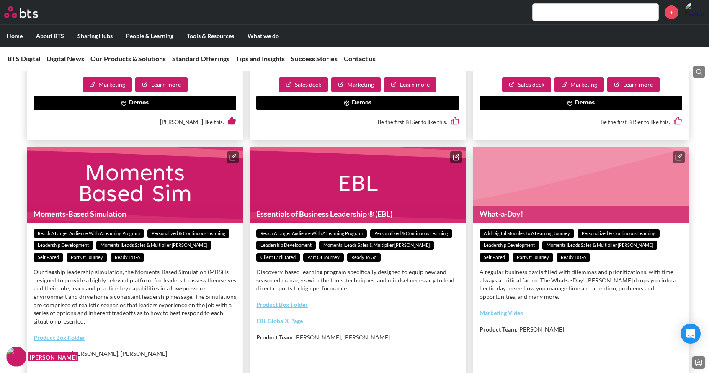
click at [676, 160] on icon at bounding box center [678, 157] width 7 height 7
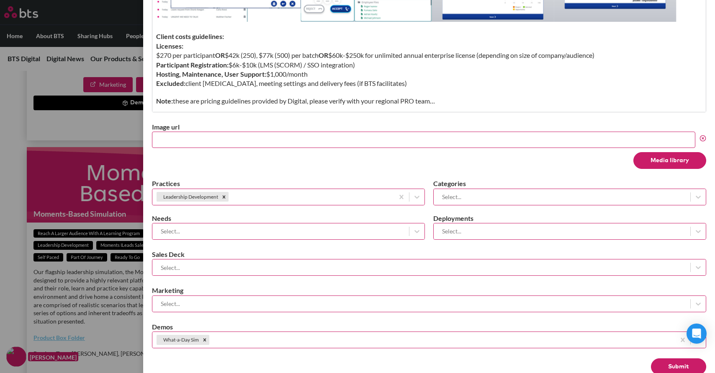
scroll to position [594, 0]
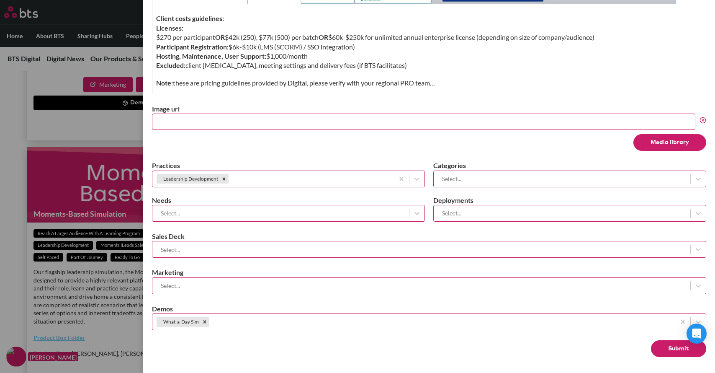
click at [25, 243] on label at bounding box center [357, 186] width 715 height 373
click at [0, 0] on input "checkbox" at bounding box center [0, 0] width 0 height 0
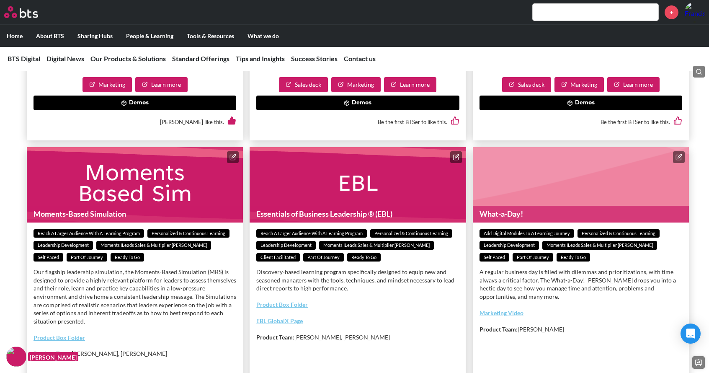
click at [449, 183] on figure "Essentials of Business Leadership ® (EBL)" at bounding box center [358, 184] width 216 height 75
click at [454, 160] on icon at bounding box center [455, 156] width 5 height 5
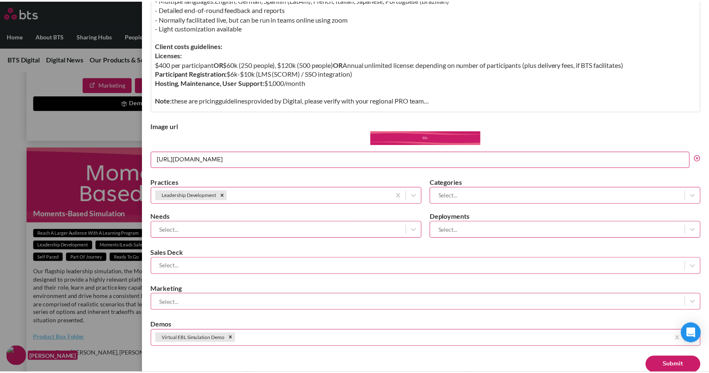
scroll to position [705, 0]
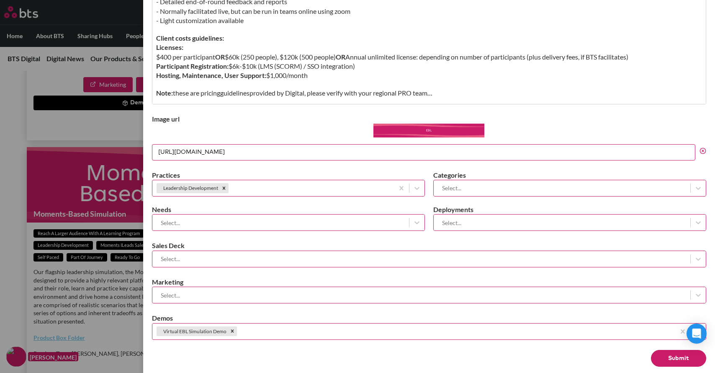
click at [10, 185] on label at bounding box center [357, 186] width 715 height 373
click at [0, 0] on input "checkbox" at bounding box center [0, 0] width 0 height 0
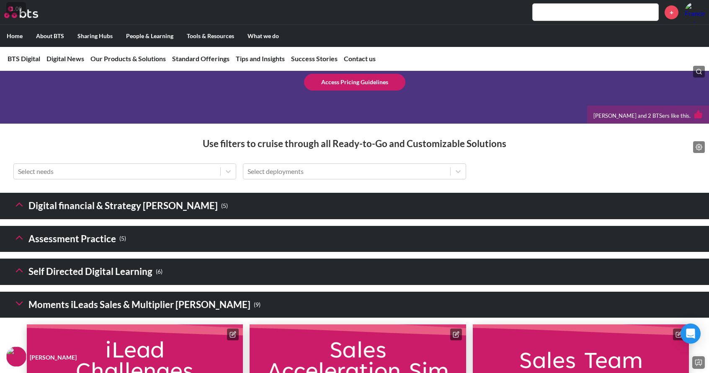
scroll to position [1068, 0]
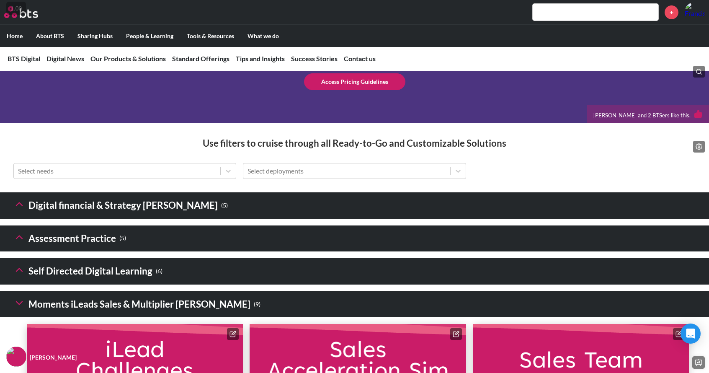
click at [23, 210] on icon at bounding box center [19, 204] width 12 height 12
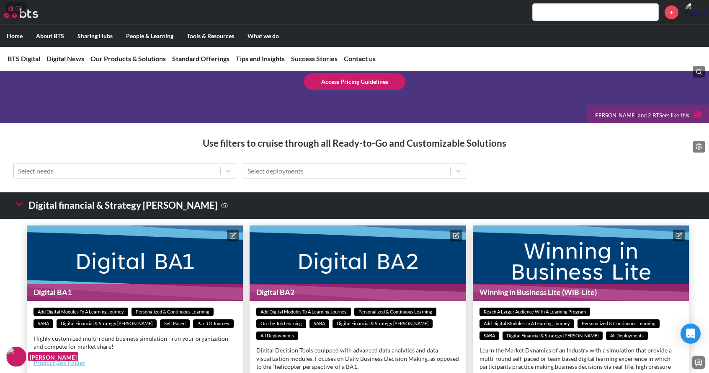
click at [23, 210] on icon at bounding box center [19, 204] width 12 height 12
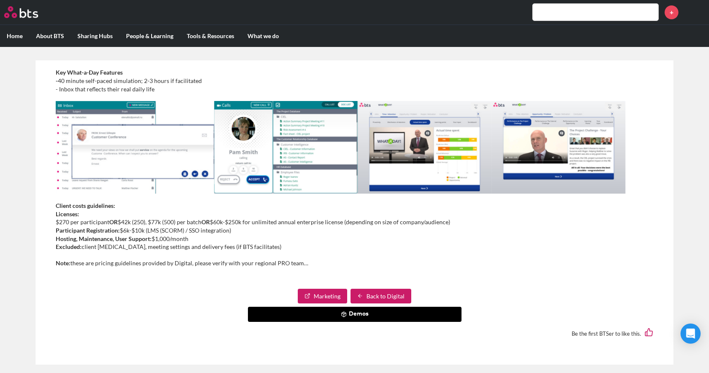
scroll to position [252, 0]
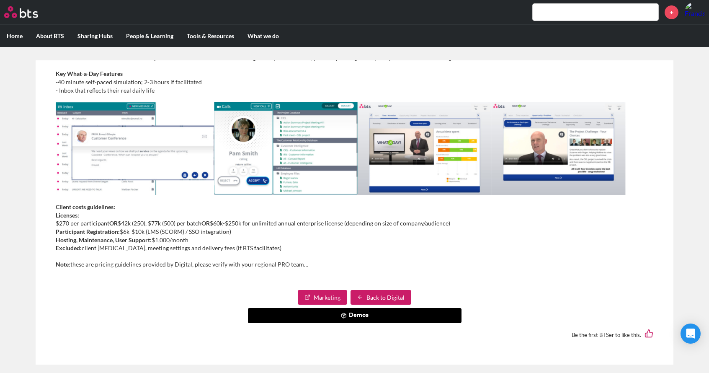
click at [365, 294] on link "Back to Digital" at bounding box center [380, 297] width 61 height 15
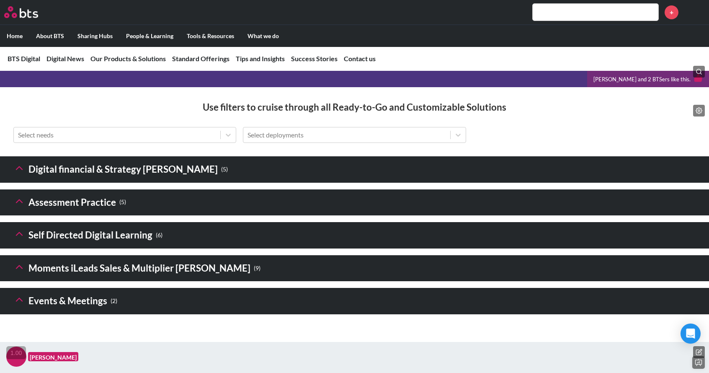
scroll to position [1111, 0]
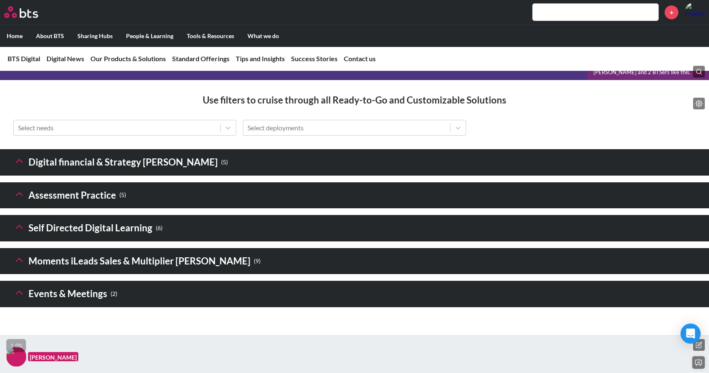
click at [14, 265] on icon at bounding box center [19, 260] width 12 height 12
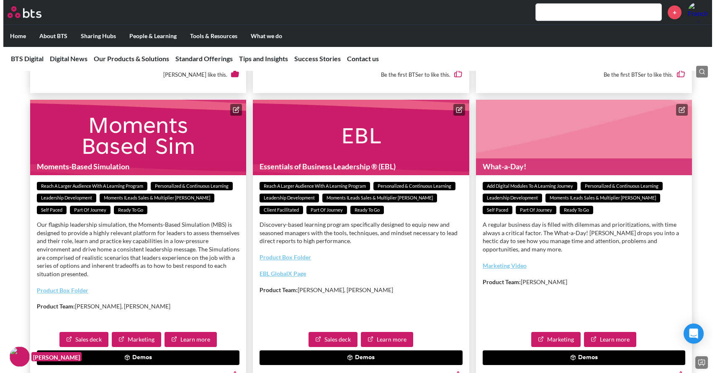
scroll to position [1872, 0]
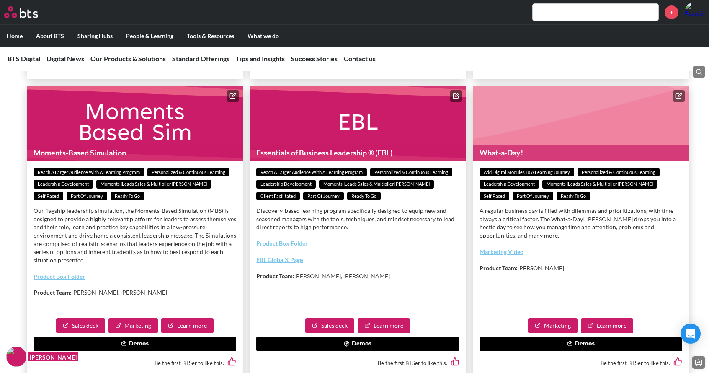
click at [674, 102] on button at bounding box center [679, 96] width 12 height 12
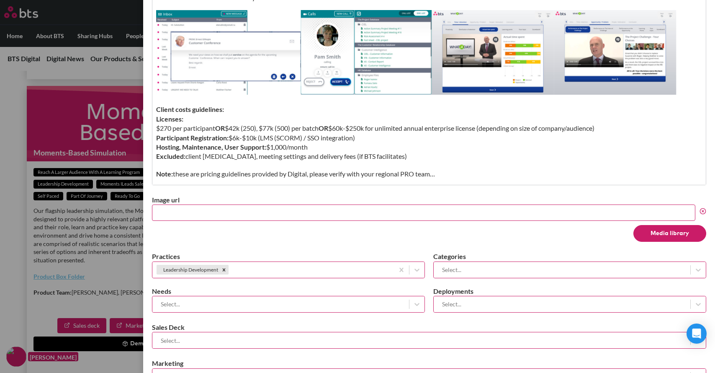
scroll to position [503, 0]
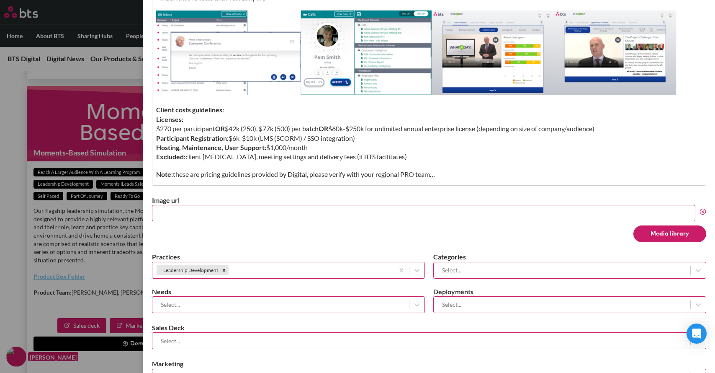
click at [283, 212] on input "Image url" at bounding box center [423, 213] width 543 height 16
paste input "https://images.ctfassets.net/d7eyngtnqd5c/2rSDdNDGKamyni0ATXiASC/41b00606b4dc31…"
type input "https://images.ctfassets.net/d7eyngtnqd5c/2rSDdNDGKamyni0ATXiASC/41b00606b4dc31…"
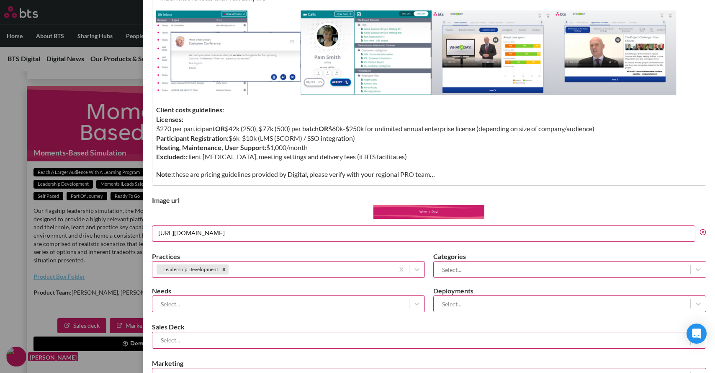
scroll to position [593, 0]
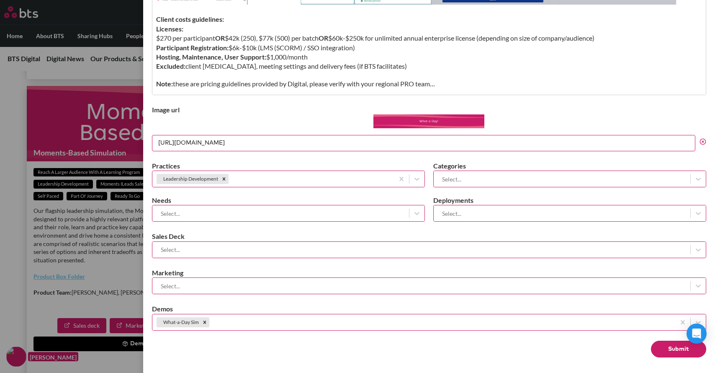
click at [670, 349] on button "Submit" at bounding box center [678, 348] width 55 height 17
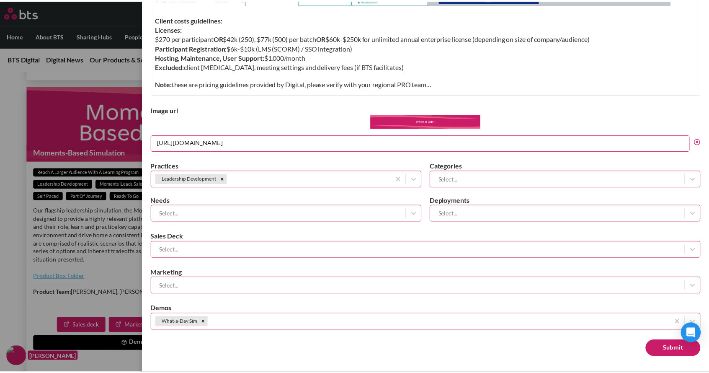
scroll to position [0, 0]
